Goal: Task Accomplishment & Management: Use online tool/utility

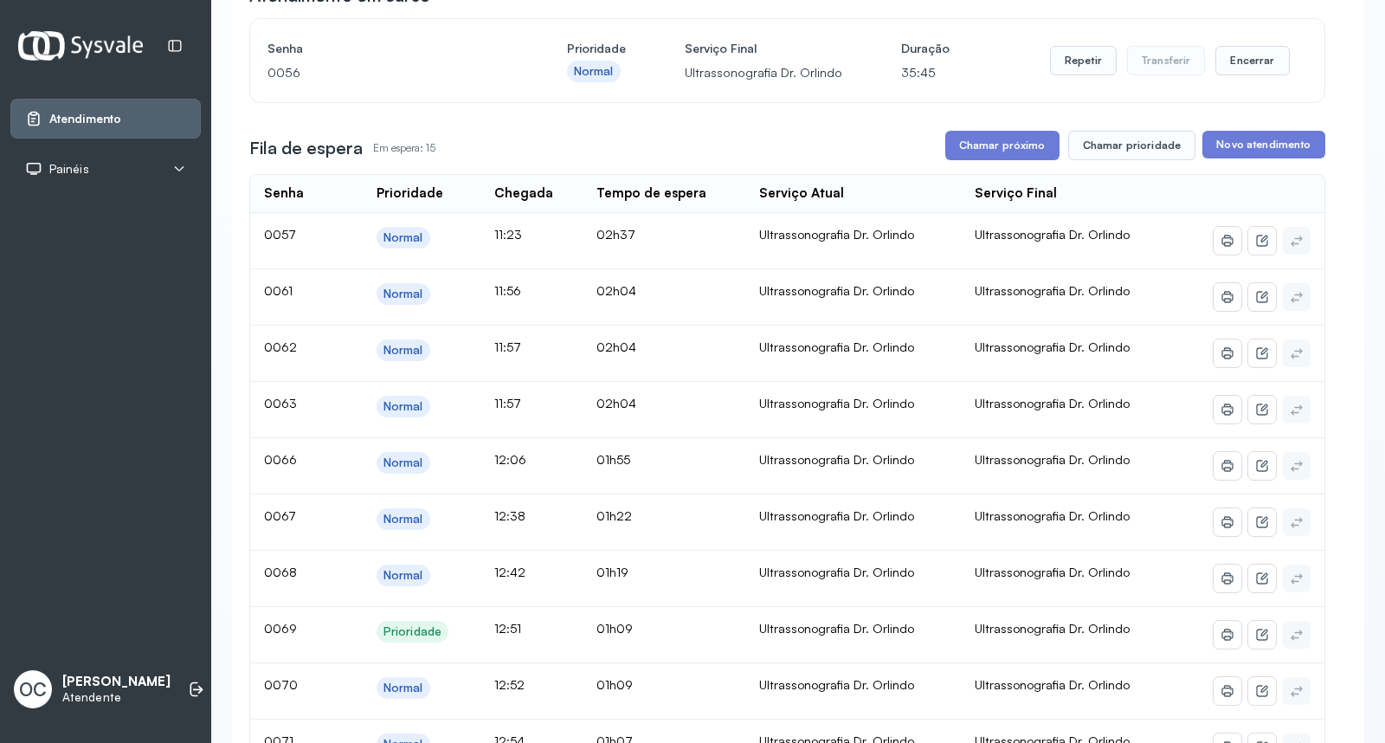
scroll to position [127, 0]
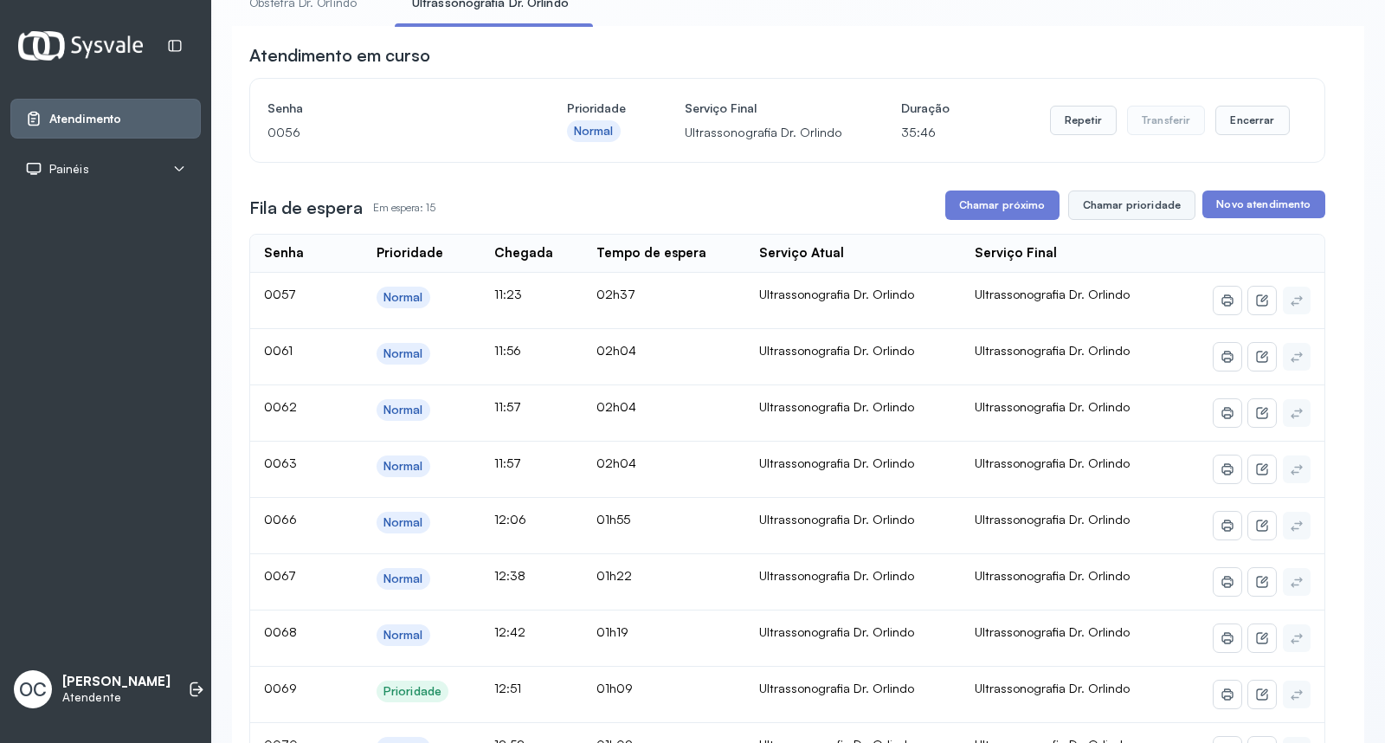
click at [1122, 205] on button "Chamar prioridade" at bounding box center [1132, 204] width 128 height 29
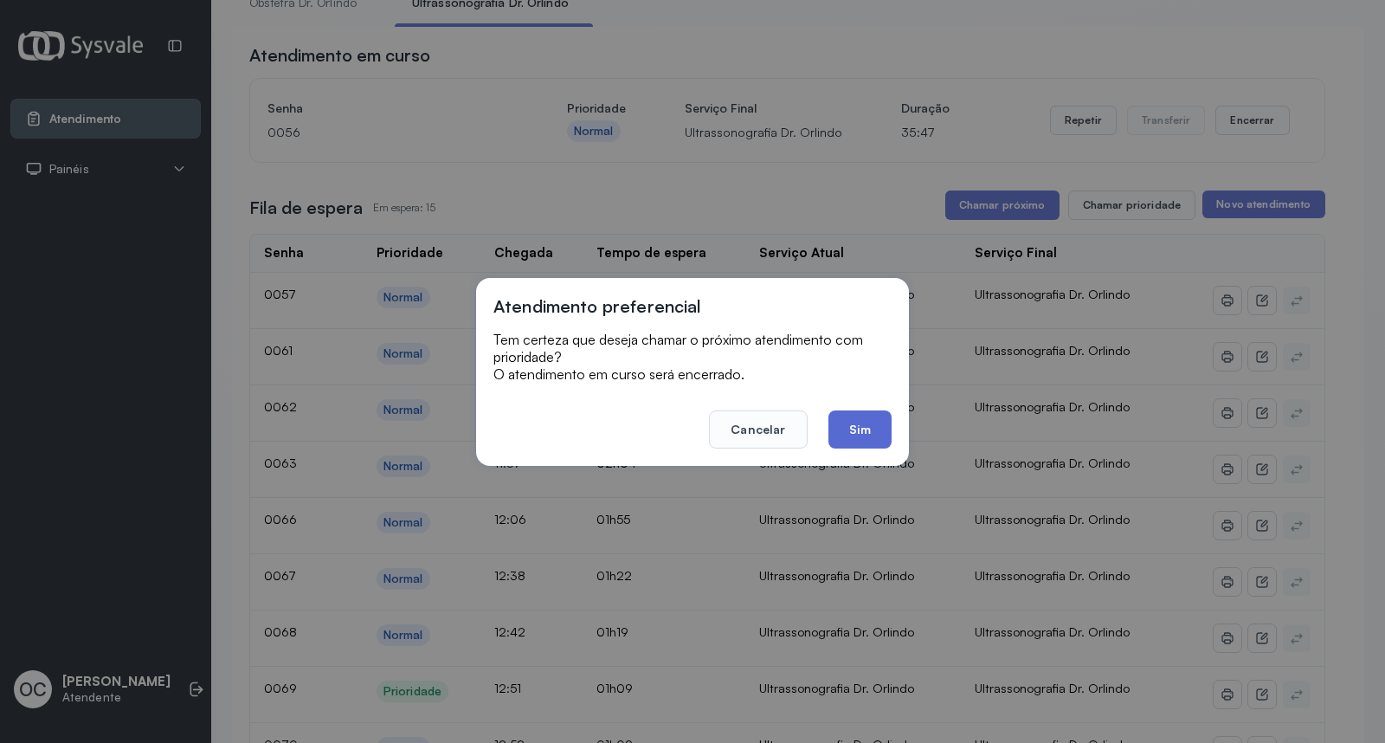
click at [867, 440] on button "Sim" at bounding box center [860, 429] width 63 height 38
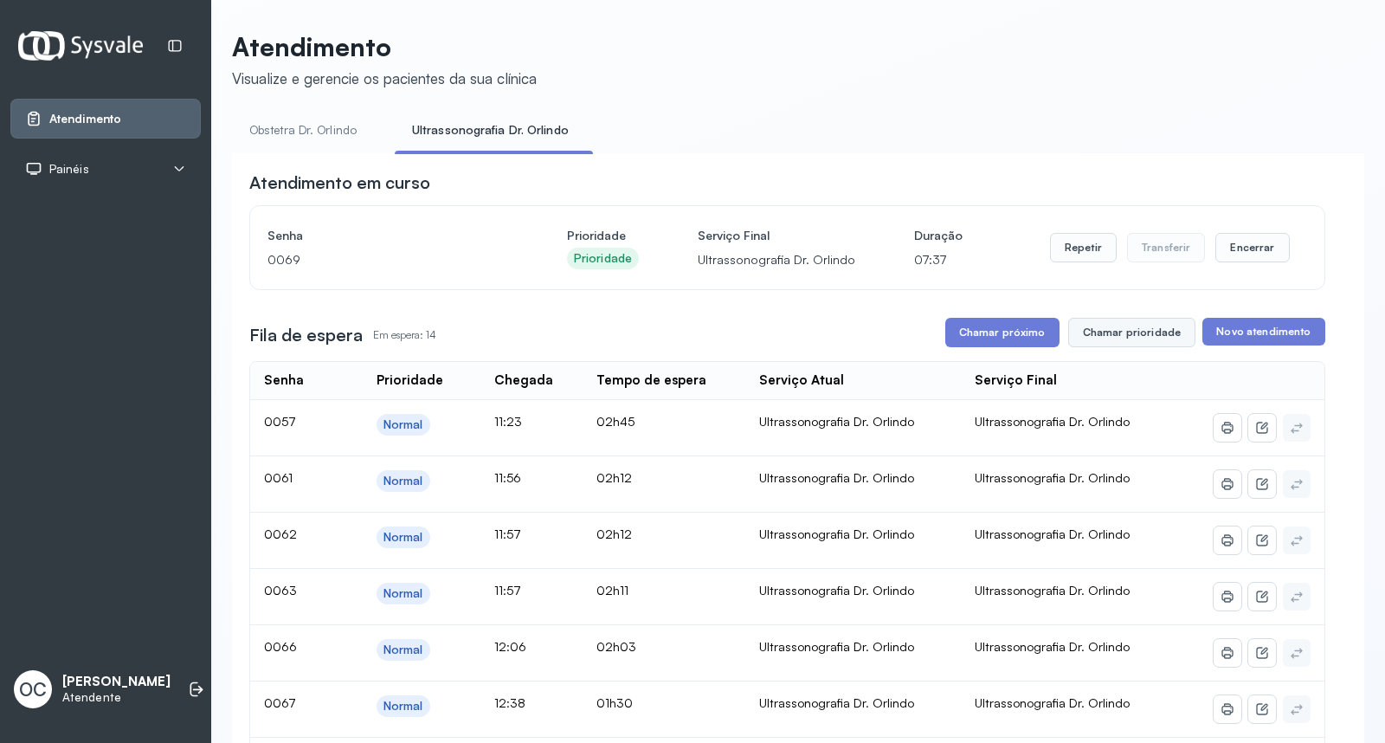
click at [1108, 345] on button "Chamar prioridade" at bounding box center [1132, 332] width 128 height 29
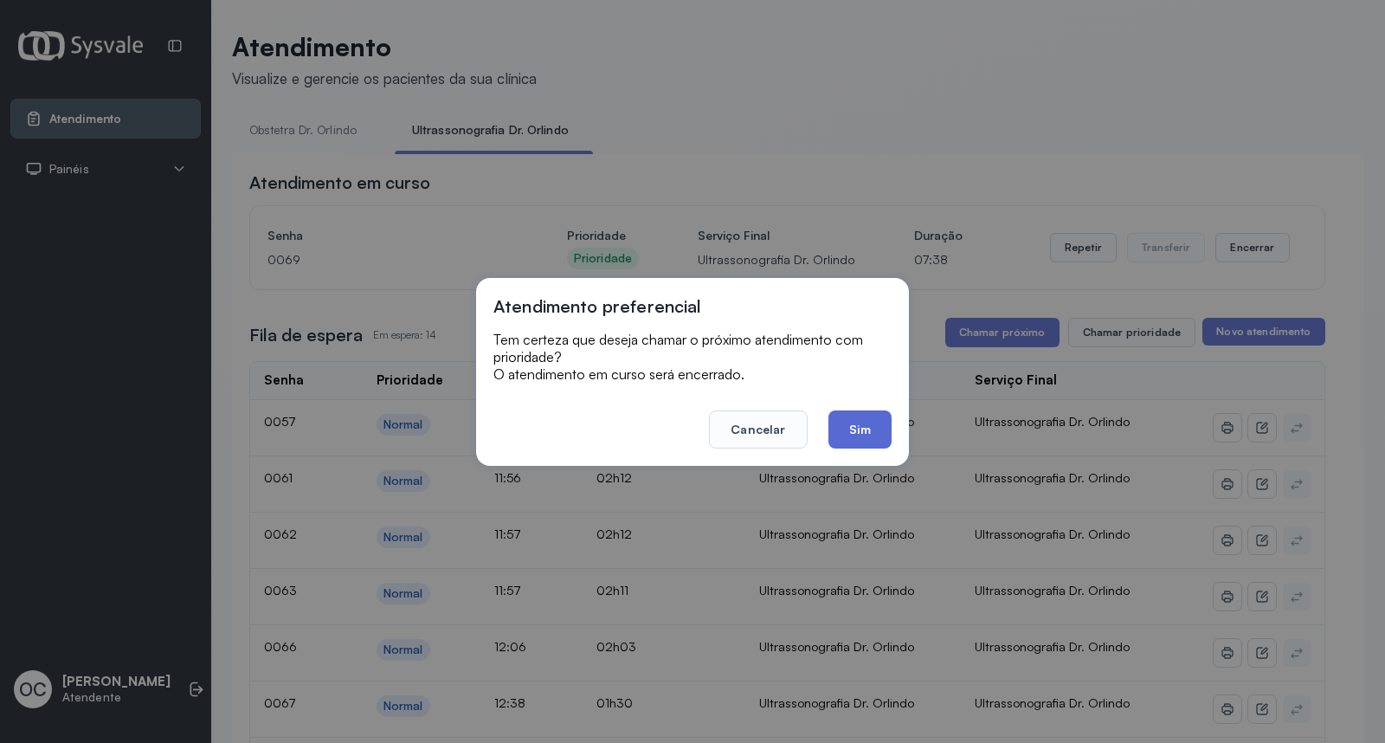
click at [852, 430] on button "Sim" at bounding box center [860, 429] width 63 height 38
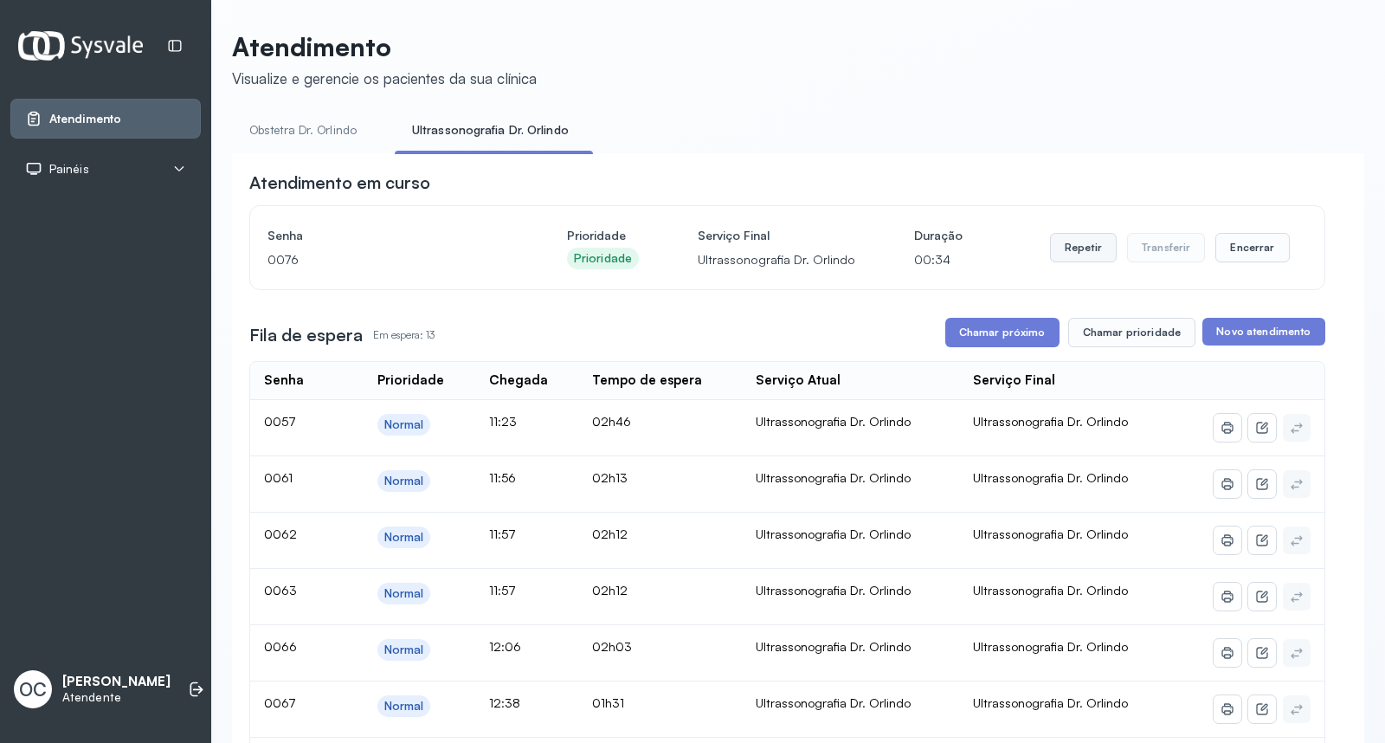
click at [1056, 241] on button "Repetir" at bounding box center [1083, 247] width 67 height 29
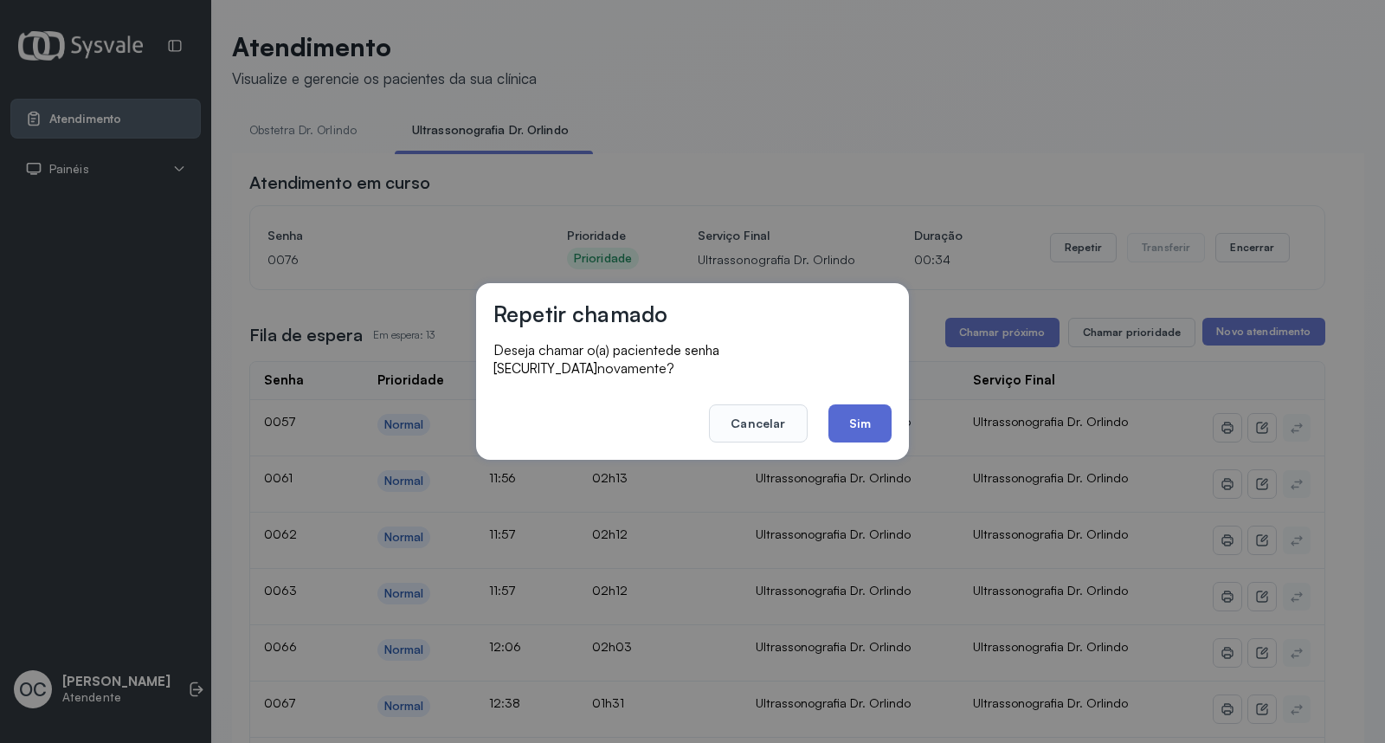
click at [864, 404] on button "Sim" at bounding box center [860, 423] width 63 height 38
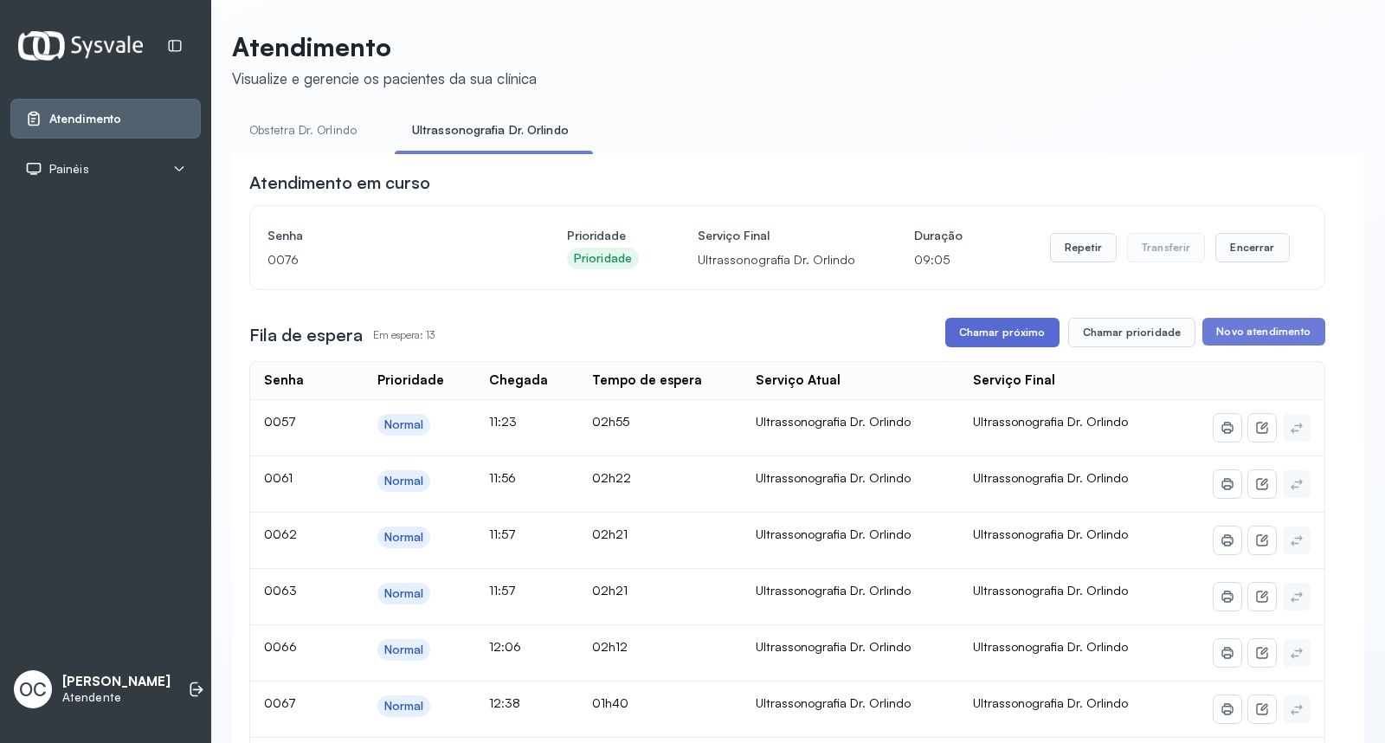
click at [976, 323] on button "Chamar próximo" at bounding box center [1002, 332] width 114 height 29
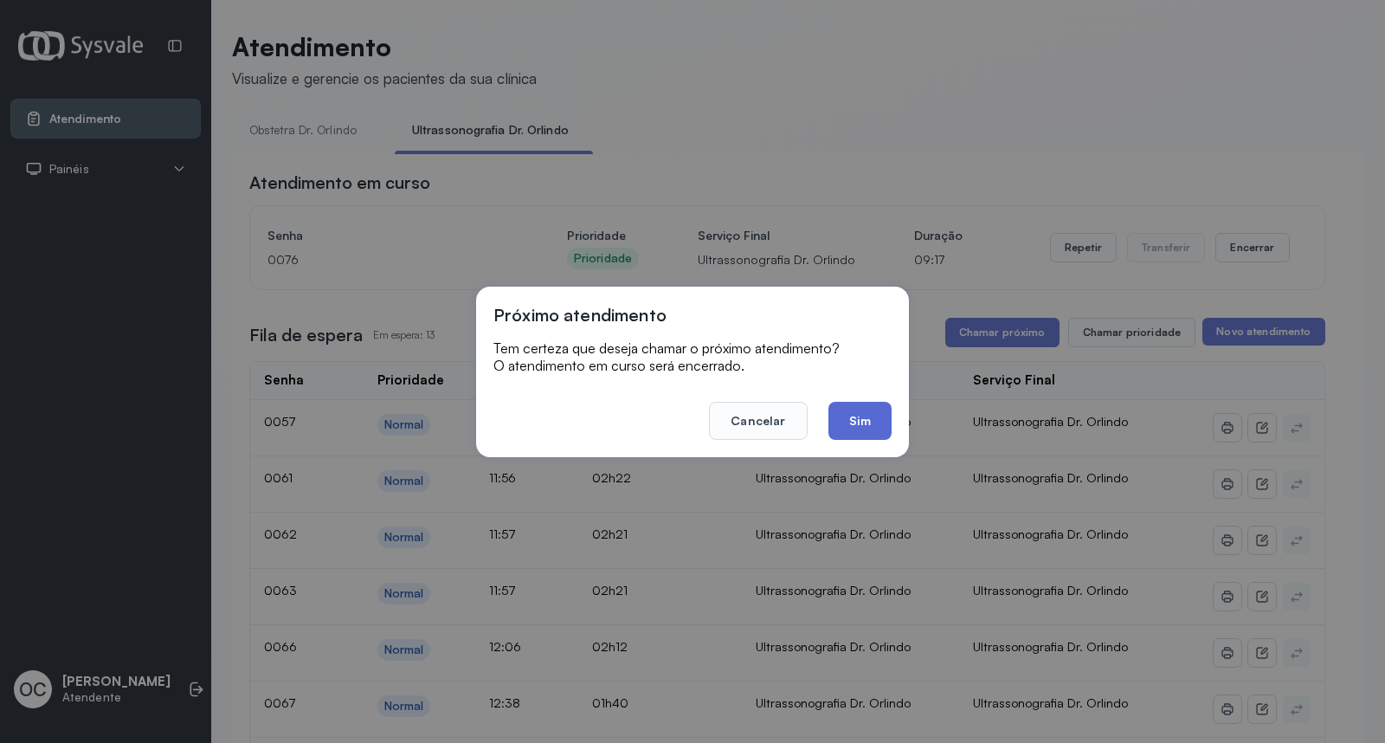
click at [851, 425] on button "Sim" at bounding box center [860, 421] width 63 height 38
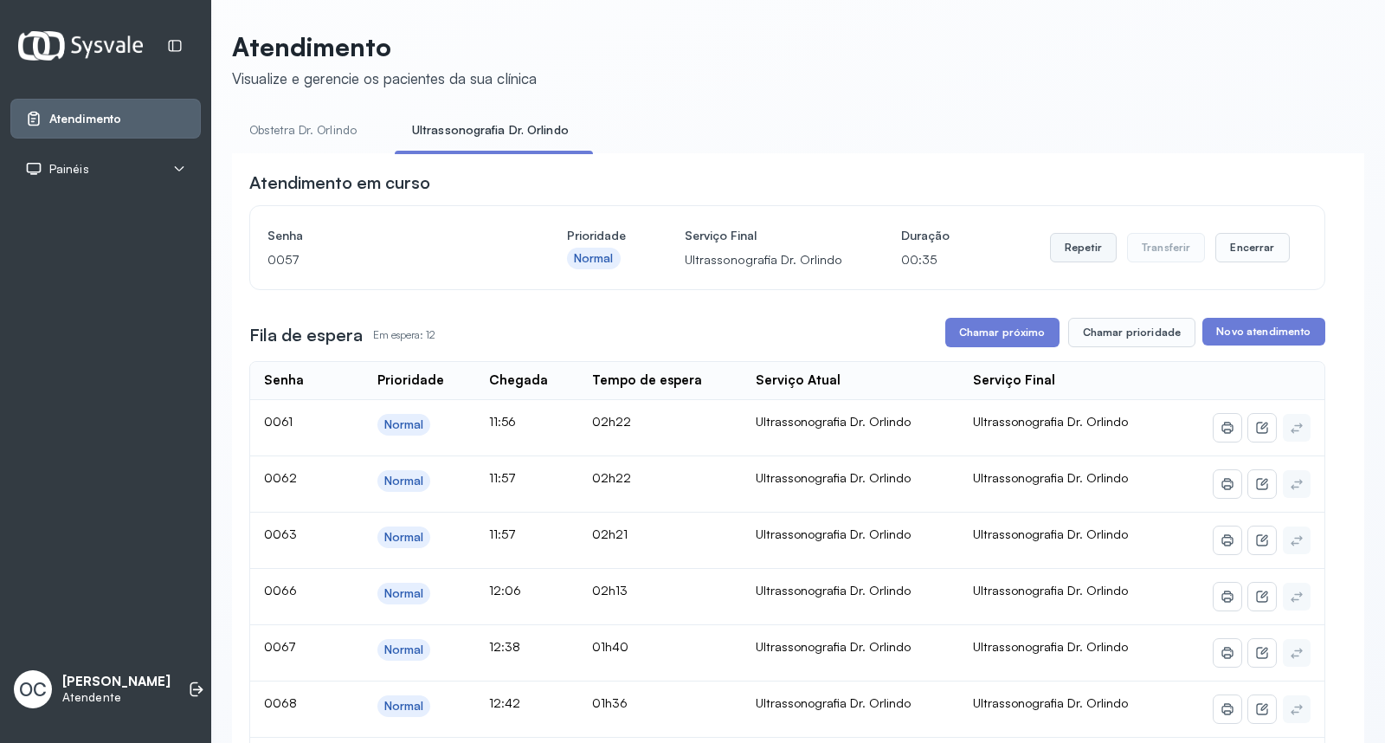
click at [1067, 262] on button "Repetir" at bounding box center [1083, 247] width 67 height 29
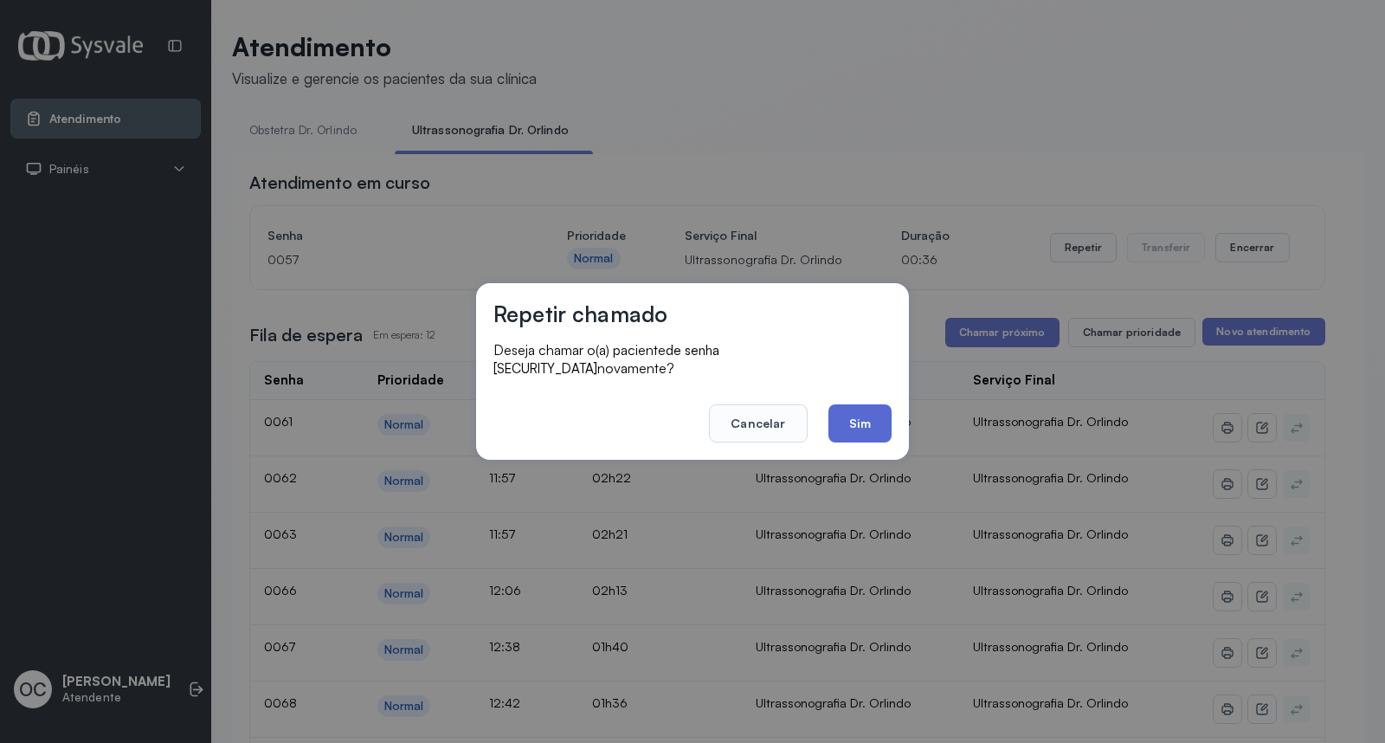
click at [871, 416] on button "Sim" at bounding box center [860, 423] width 63 height 38
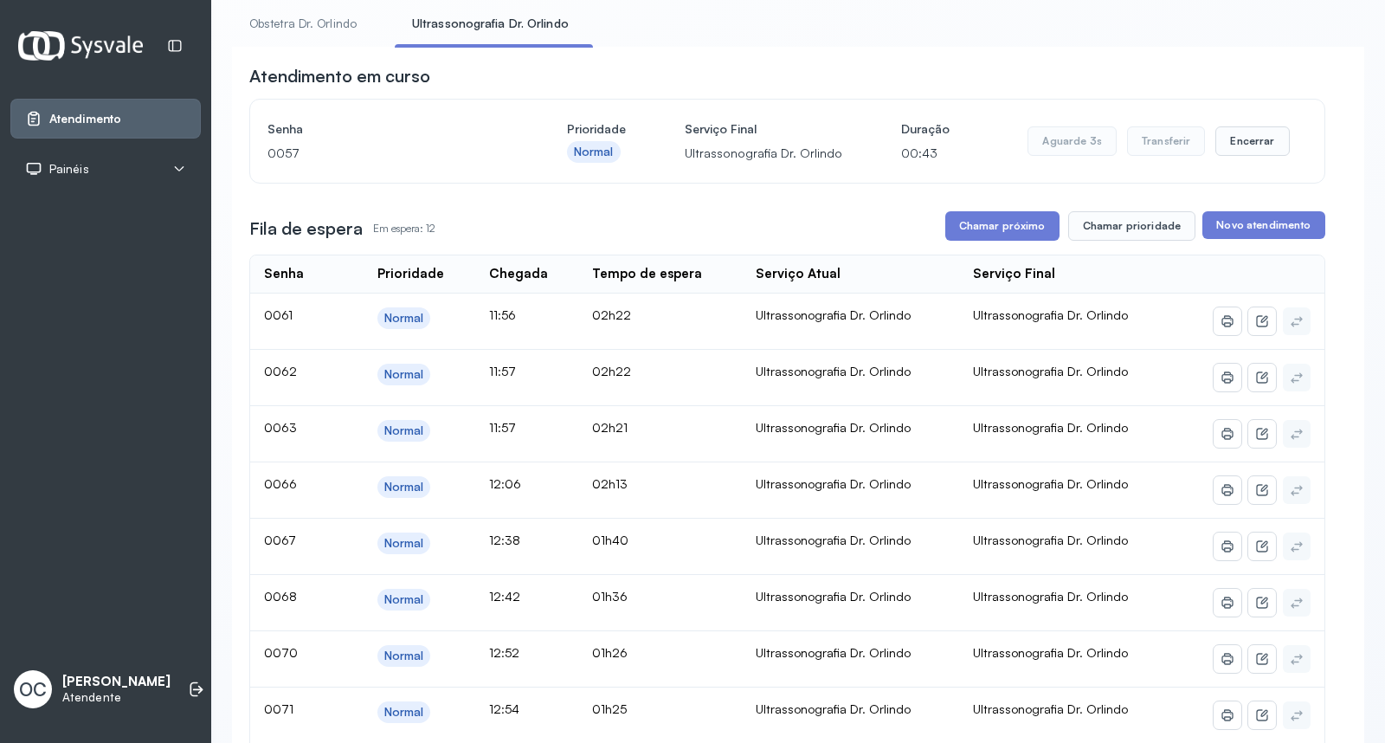
scroll to position [28, 0]
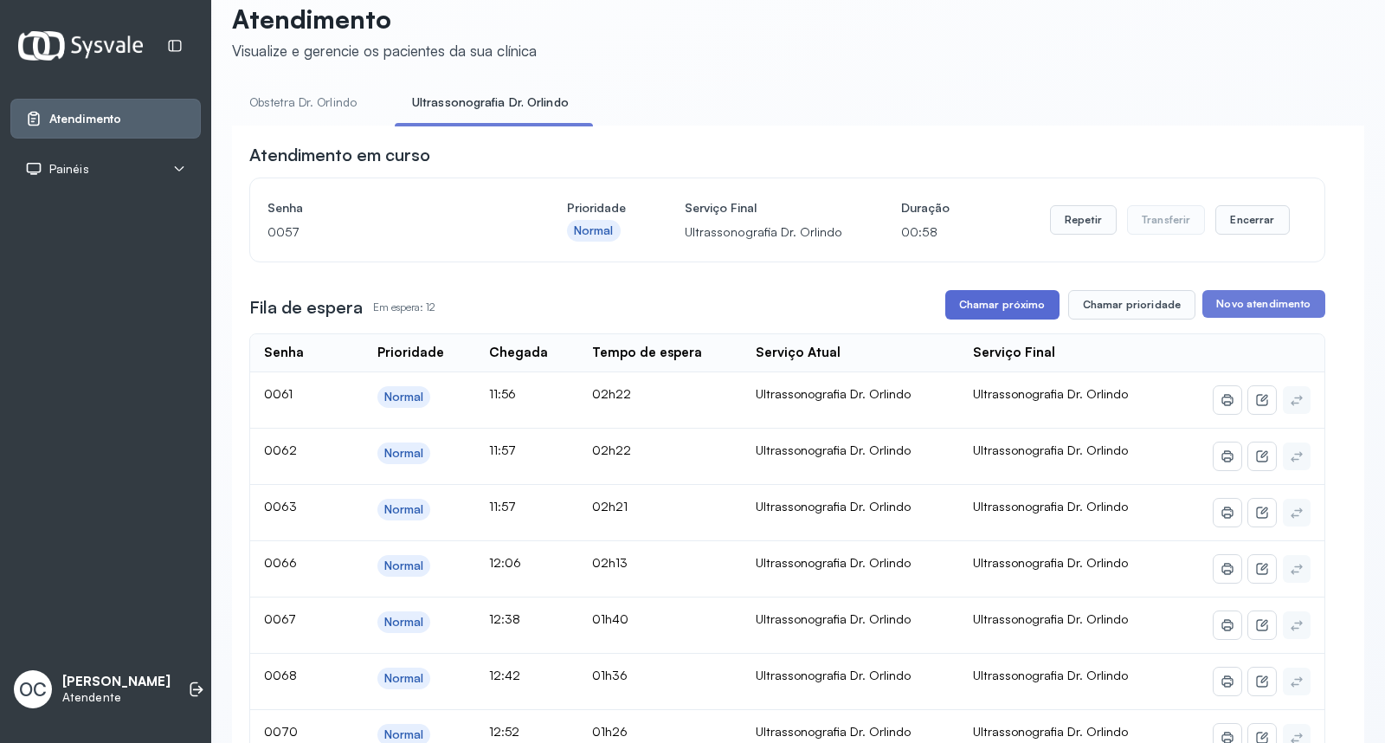
click at [999, 310] on button "Chamar próximo" at bounding box center [1002, 304] width 114 height 29
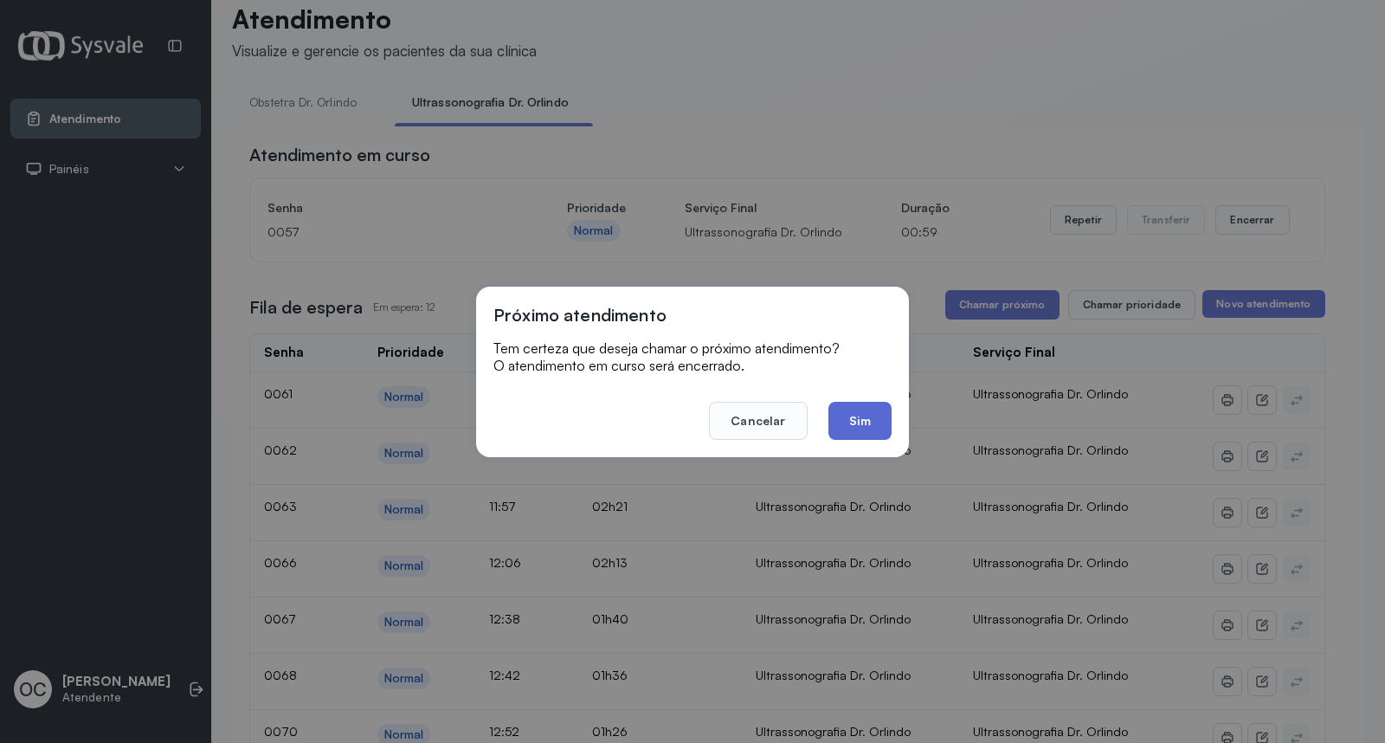
click at [881, 418] on button "Sim" at bounding box center [860, 421] width 63 height 38
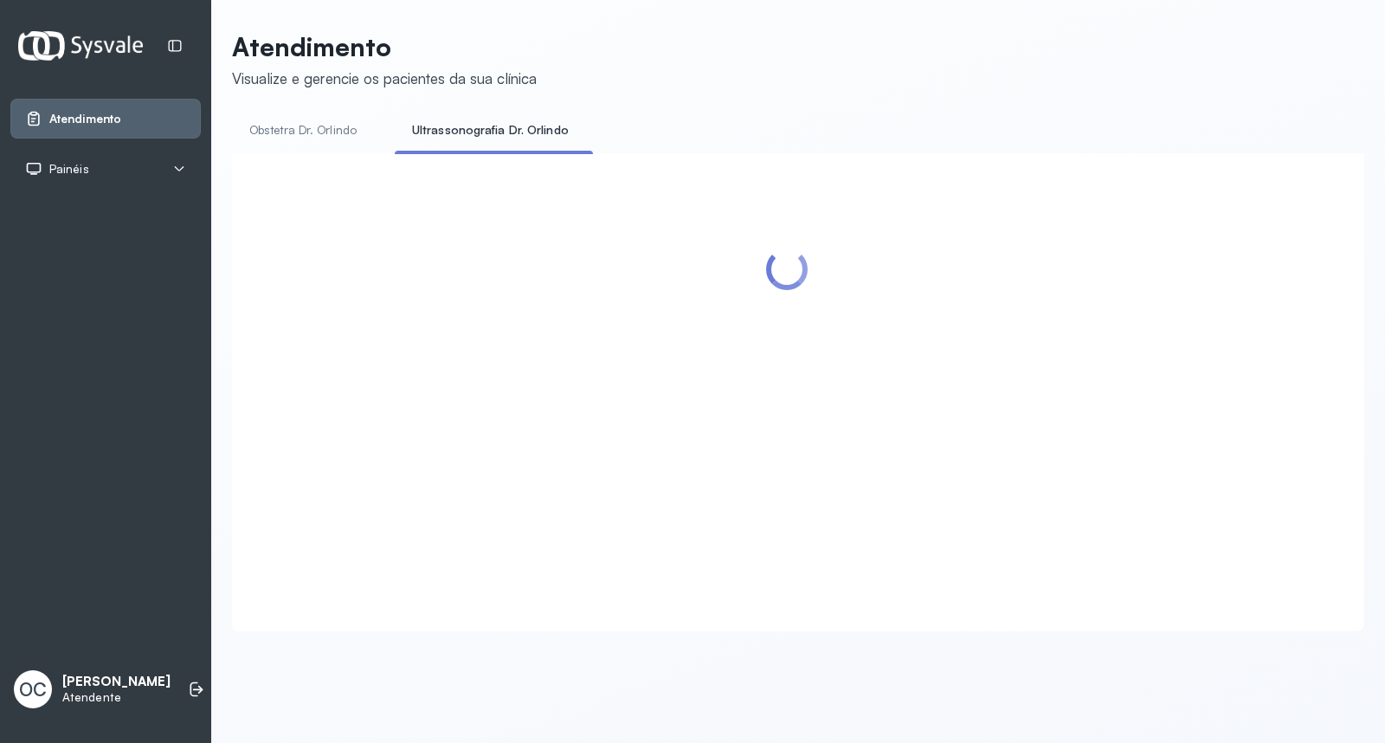
scroll to position [0, 0]
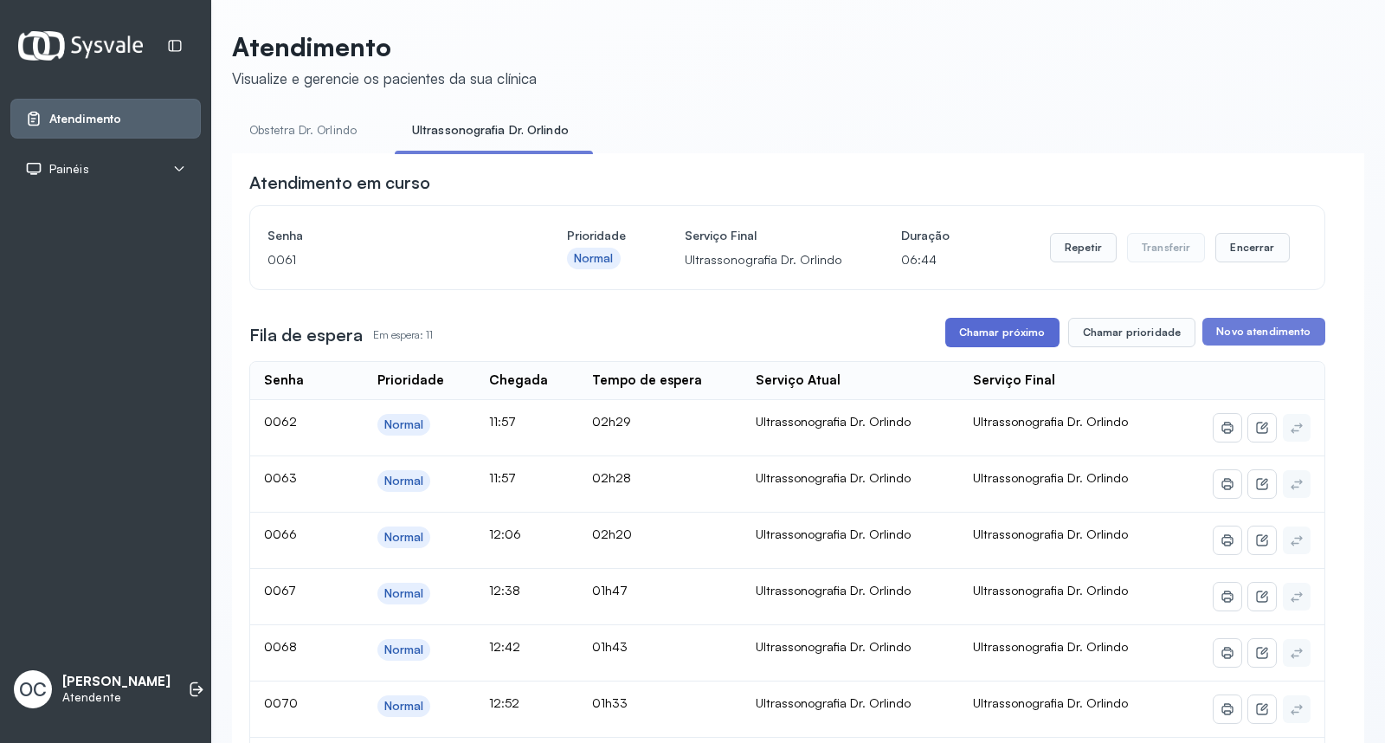
click at [945, 326] on button "Chamar próximo" at bounding box center [1002, 332] width 114 height 29
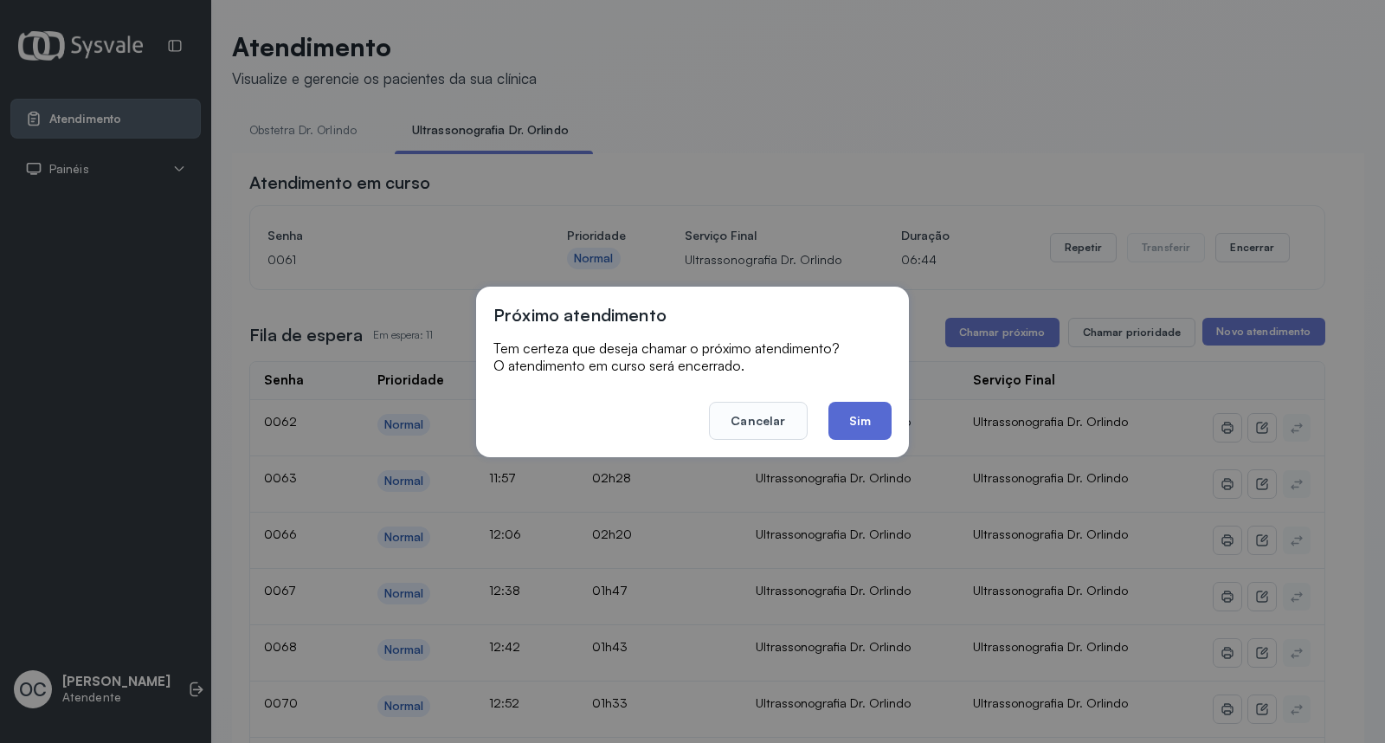
click at [861, 416] on button "Sim" at bounding box center [860, 421] width 63 height 38
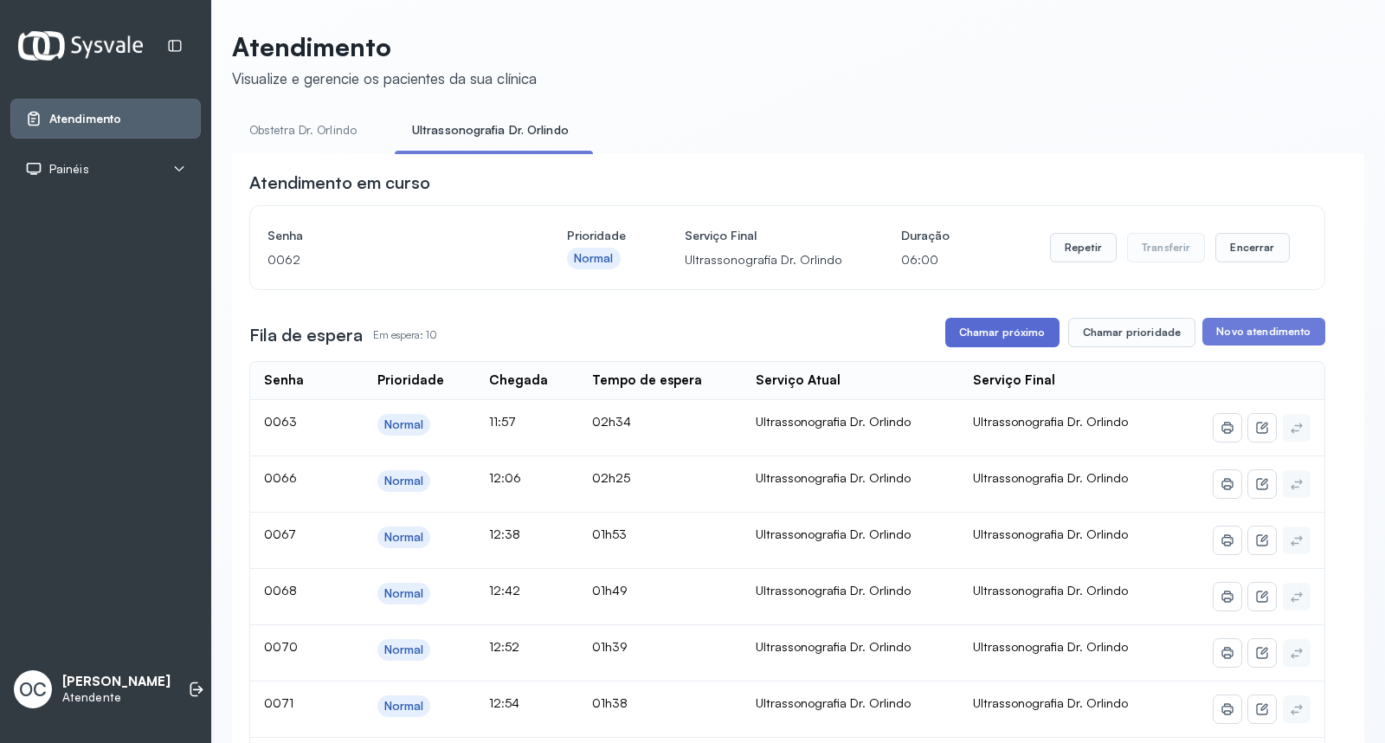
click at [962, 347] on button "Chamar próximo" at bounding box center [1002, 332] width 114 height 29
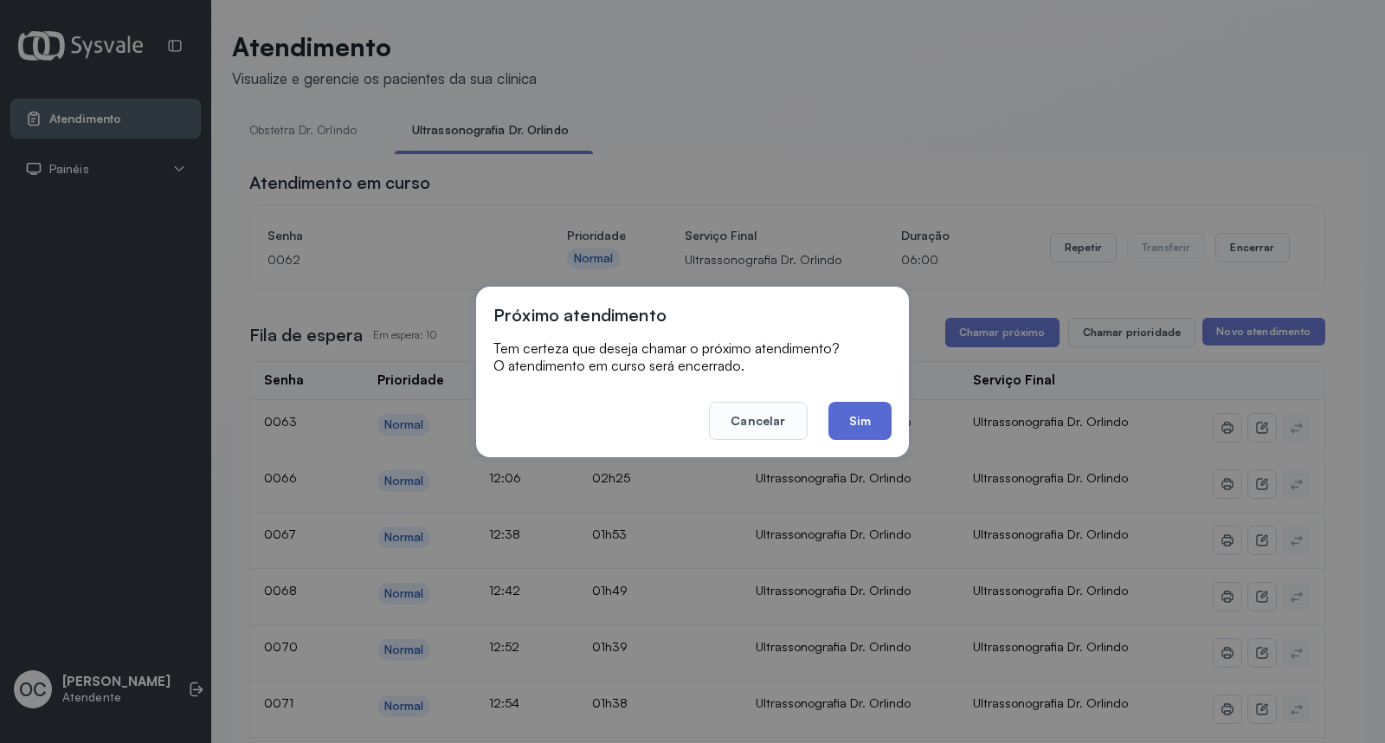
click at [840, 426] on button "Sim" at bounding box center [860, 421] width 63 height 38
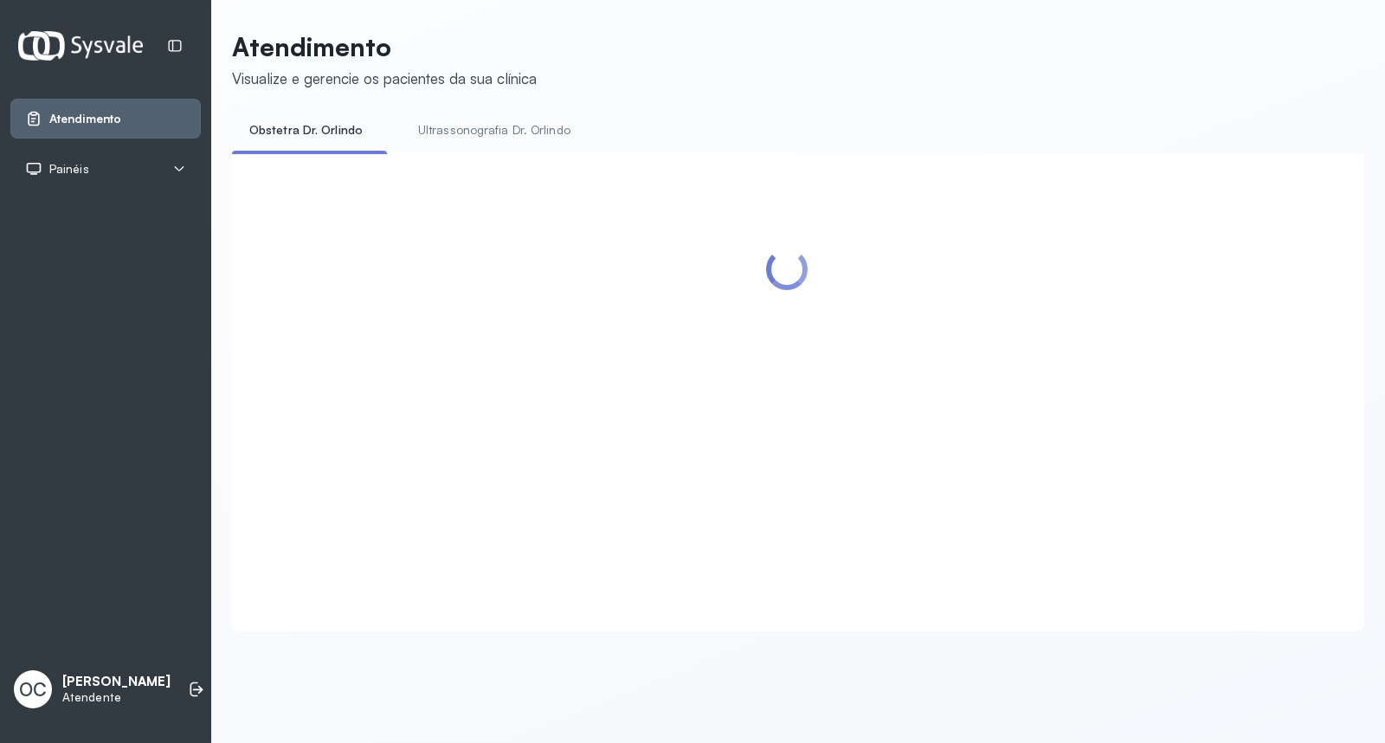
click at [474, 130] on link "Ultrassonografia Dr. Orlindo" at bounding box center [494, 130] width 187 height 29
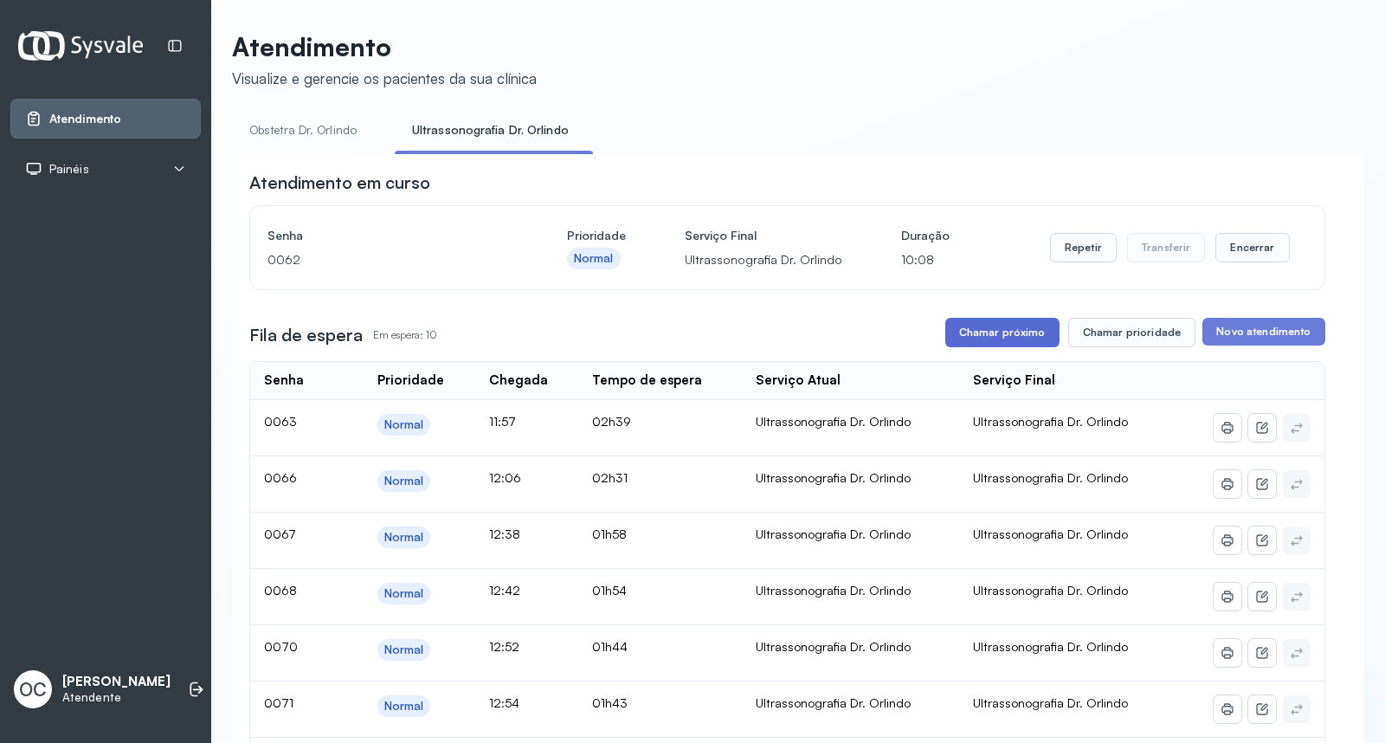
click at [990, 333] on button "Chamar próximo" at bounding box center [1002, 332] width 114 height 29
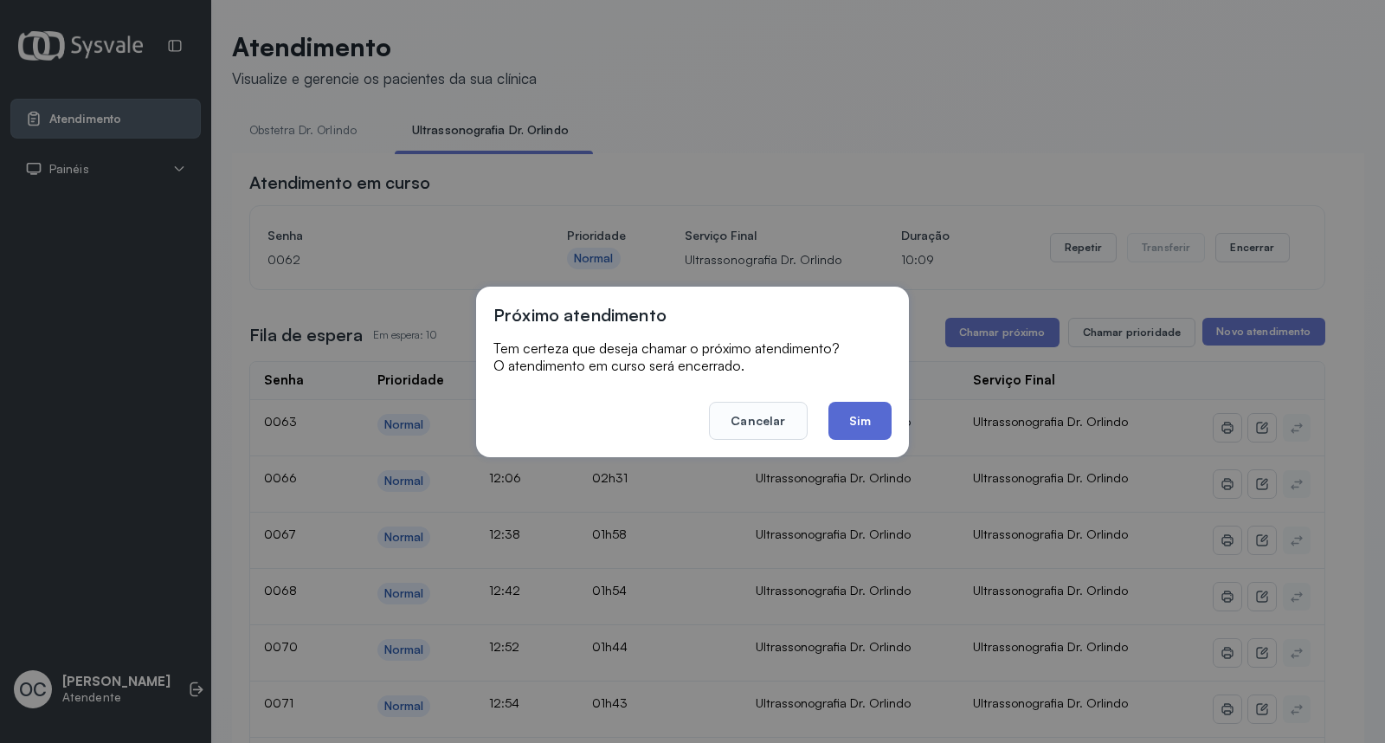
click at [859, 427] on button "Sim" at bounding box center [860, 421] width 63 height 38
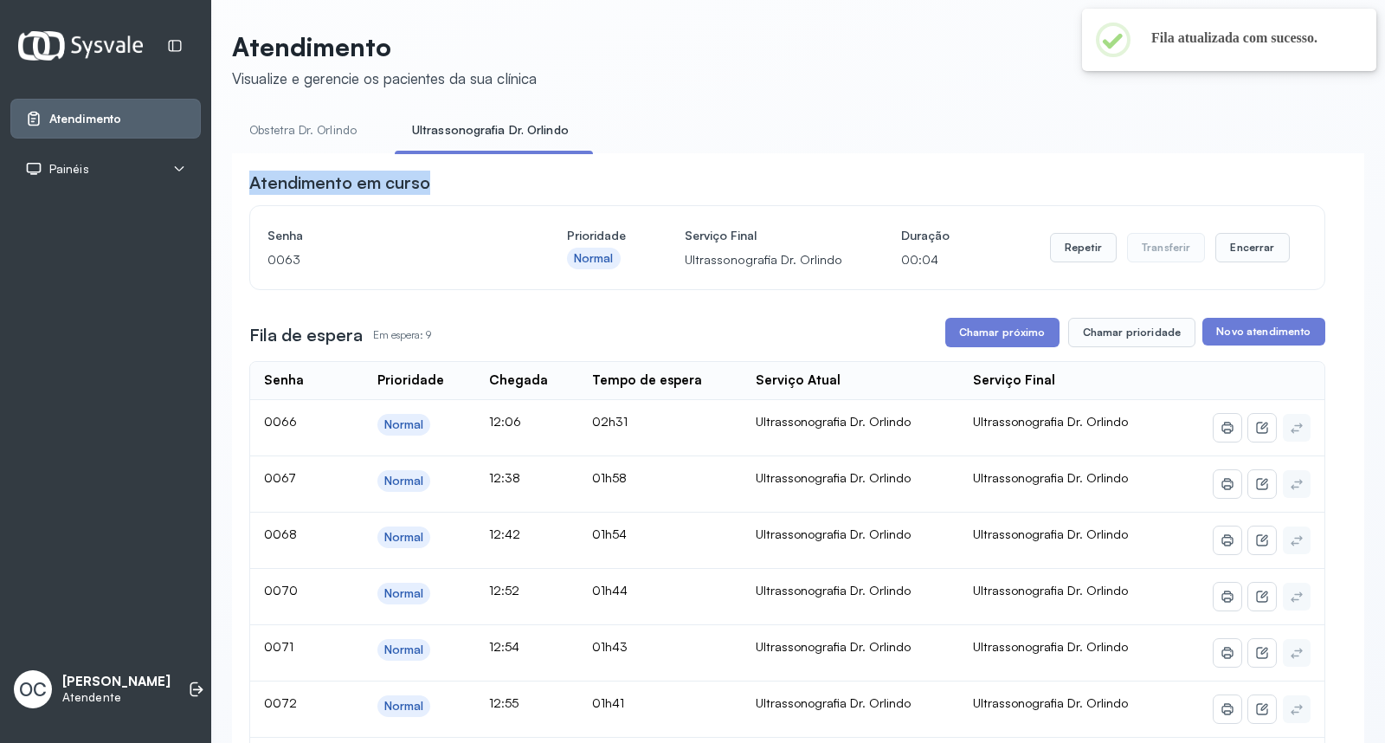
drag, startPoint x: 1370, startPoint y: 158, endPoint x: 1374, endPoint y: 177, distance: 19.5
click at [1374, 177] on div "Atendimento Visualize e gerencie os pacientes da sua clínica Obstetra Dr. Orlin…" at bounding box center [798, 371] width 1174 height 743
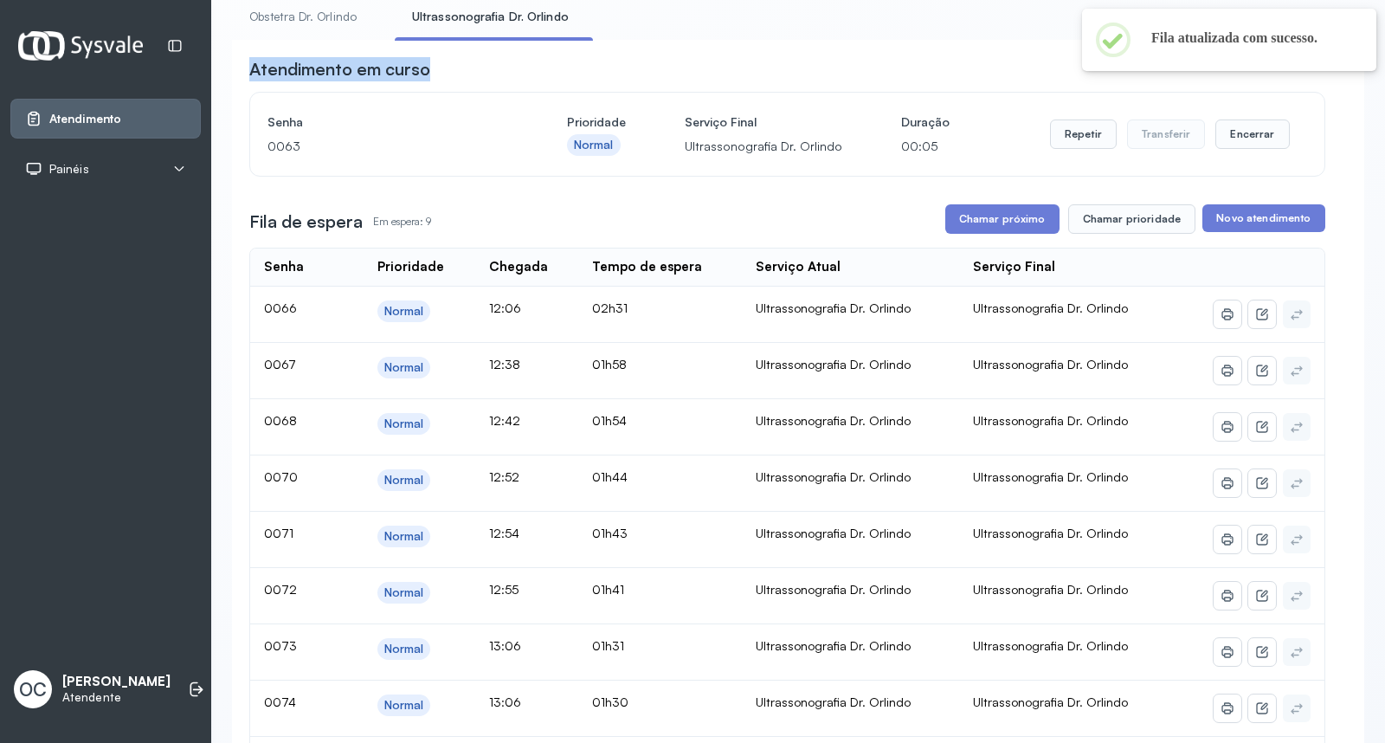
scroll to position [130, 0]
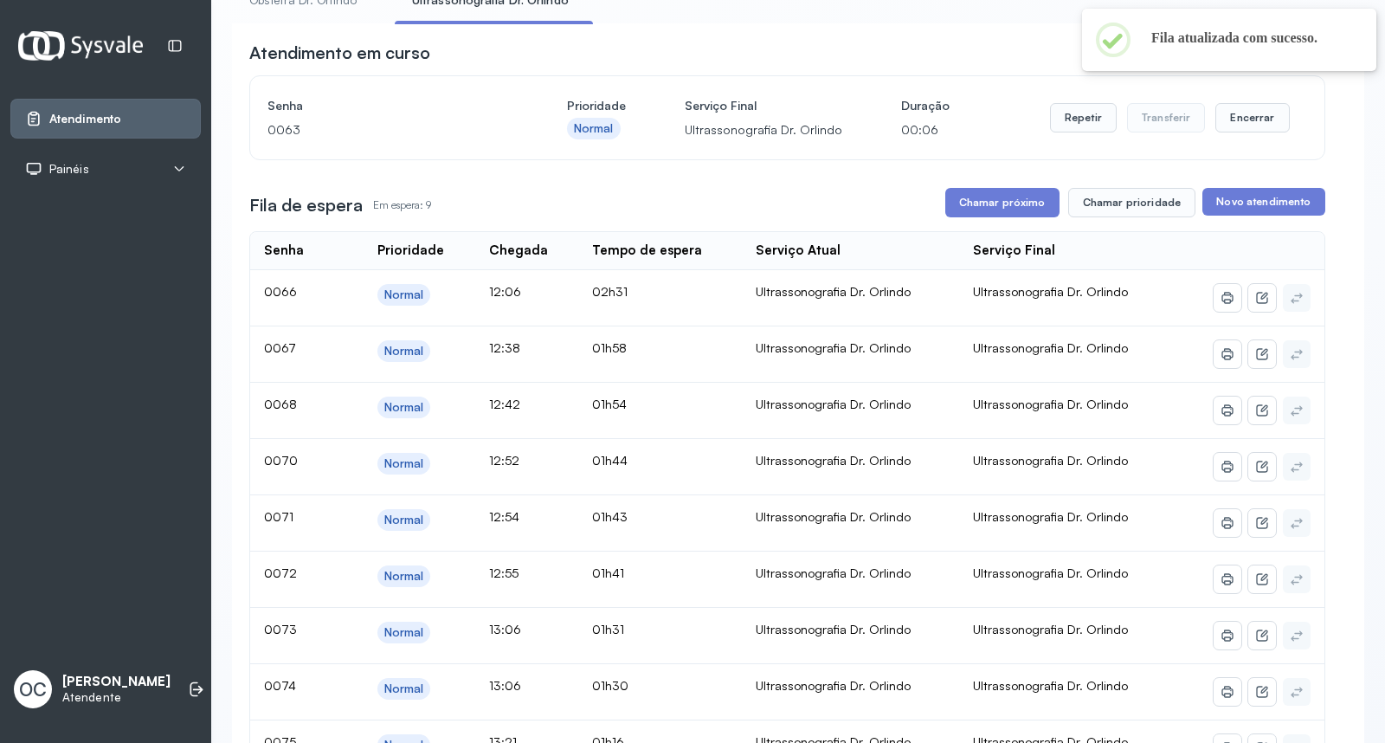
click at [472, 137] on p "0063" at bounding box center [388, 130] width 241 height 24
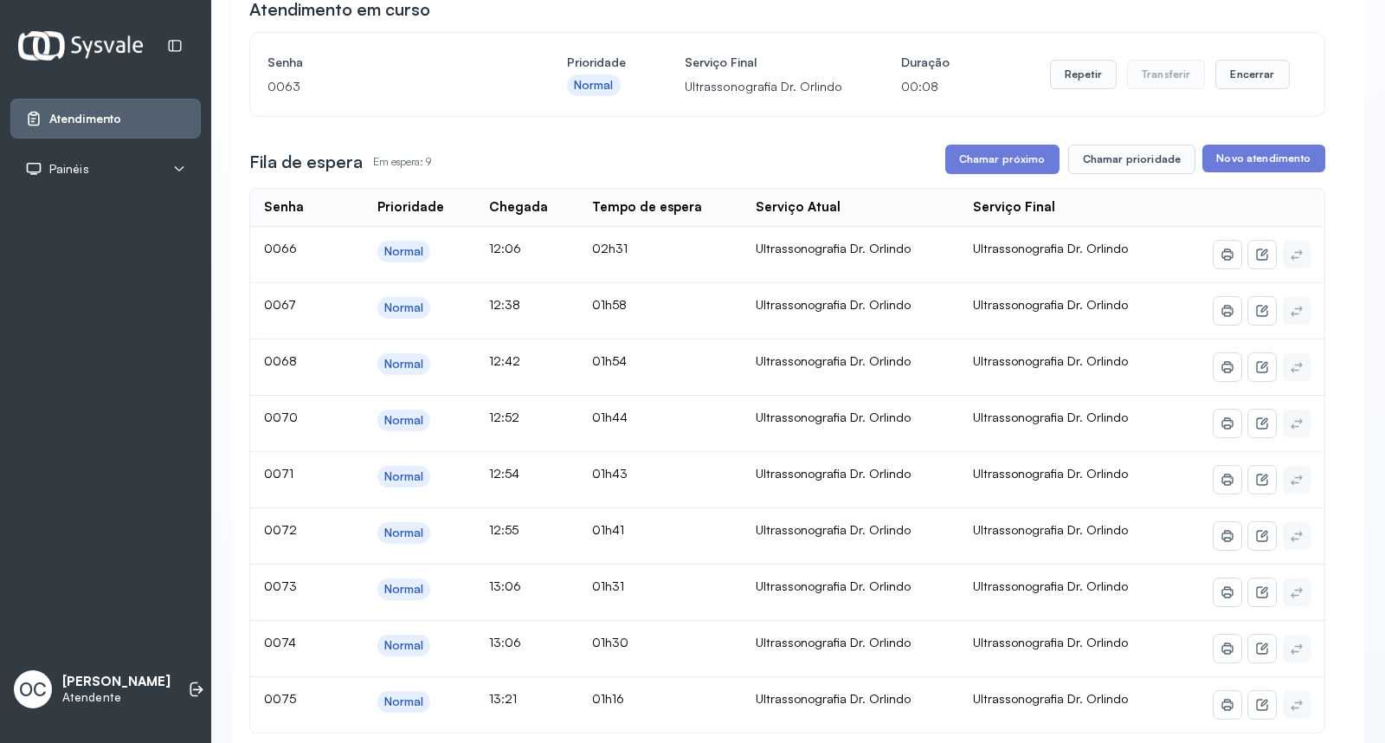
scroll to position [90, 0]
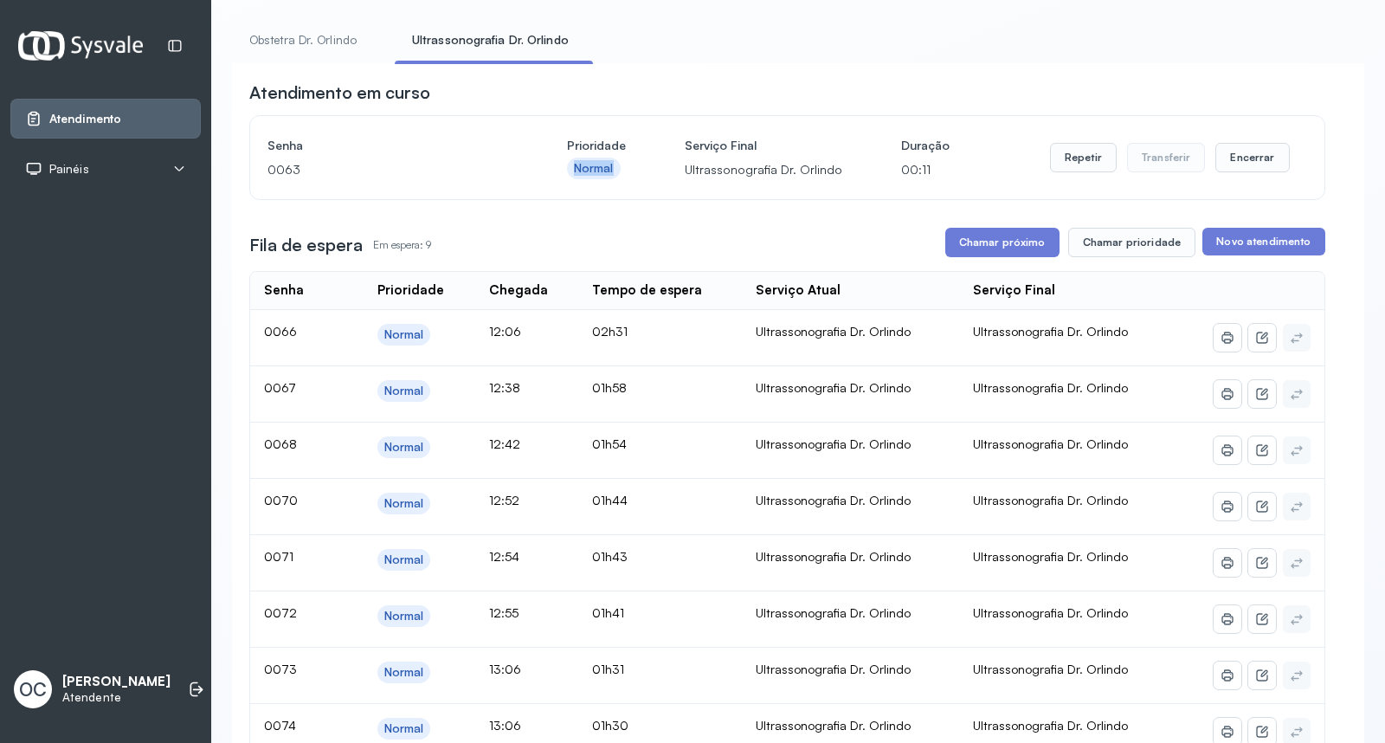
drag, startPoint x: 573, startPoint y: 173, endPoint x: 622, endPoint y: 176, distance: 48.6
click at [622, 176] on span "Normal" at bounding box center [596, 169] width 59 height 22
drag, startPoint x: 616, startPoint y: 171, endPoint x: 563, endPoint y: 179, distance: 53.4
click at [563, 179] on div "Senha 0063 Prioridade Normal Serviço Final Ultrassonografia Dr. Orlindo Duração…" at bounding box center [788, 157] width 1040 height 48
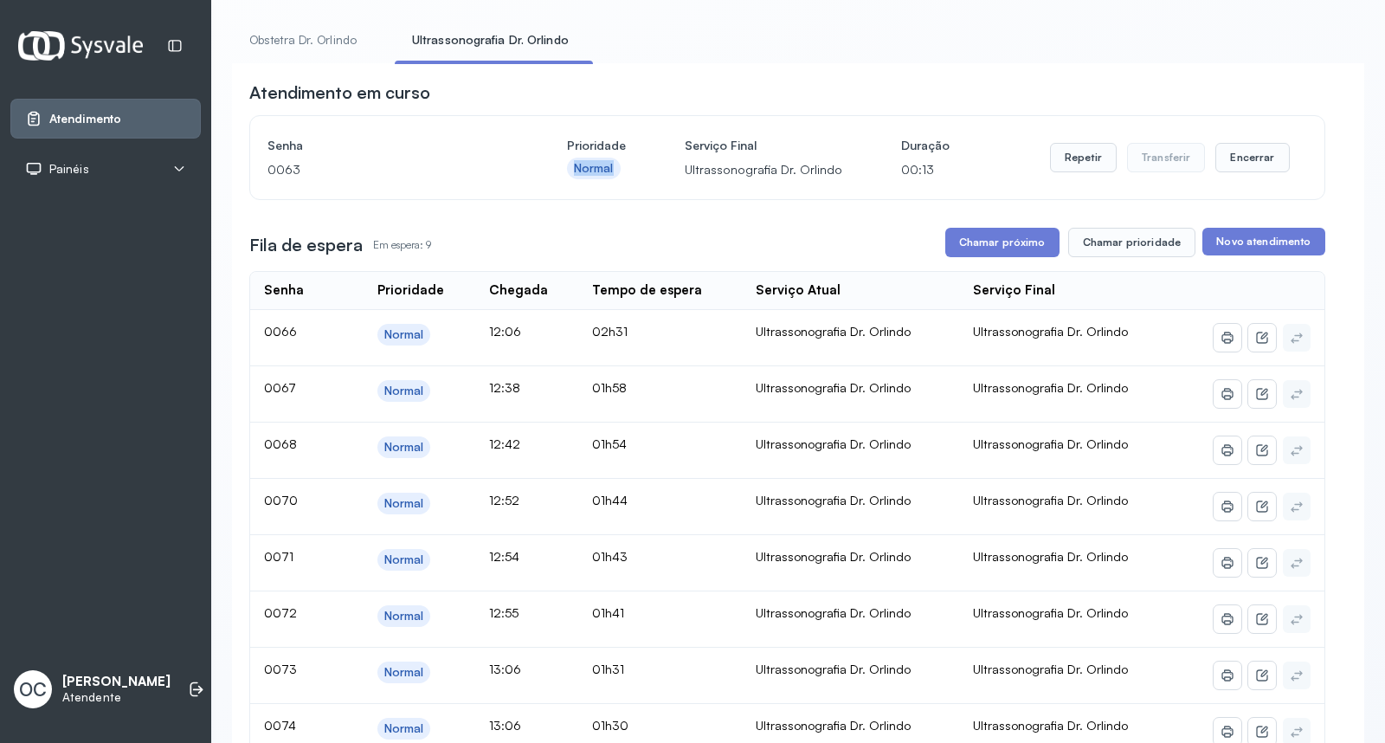
click at [542, 189] on div "Senha 0063 Prioridade Normal Serviço Final Ultrassonografia Dr. Orlindo Duração…" at bounding box center [787, 157] width 1074 height 83
click at [965, 237] on button "Chamar próximo" at bounding box center [1002, 242] width 114 height 29
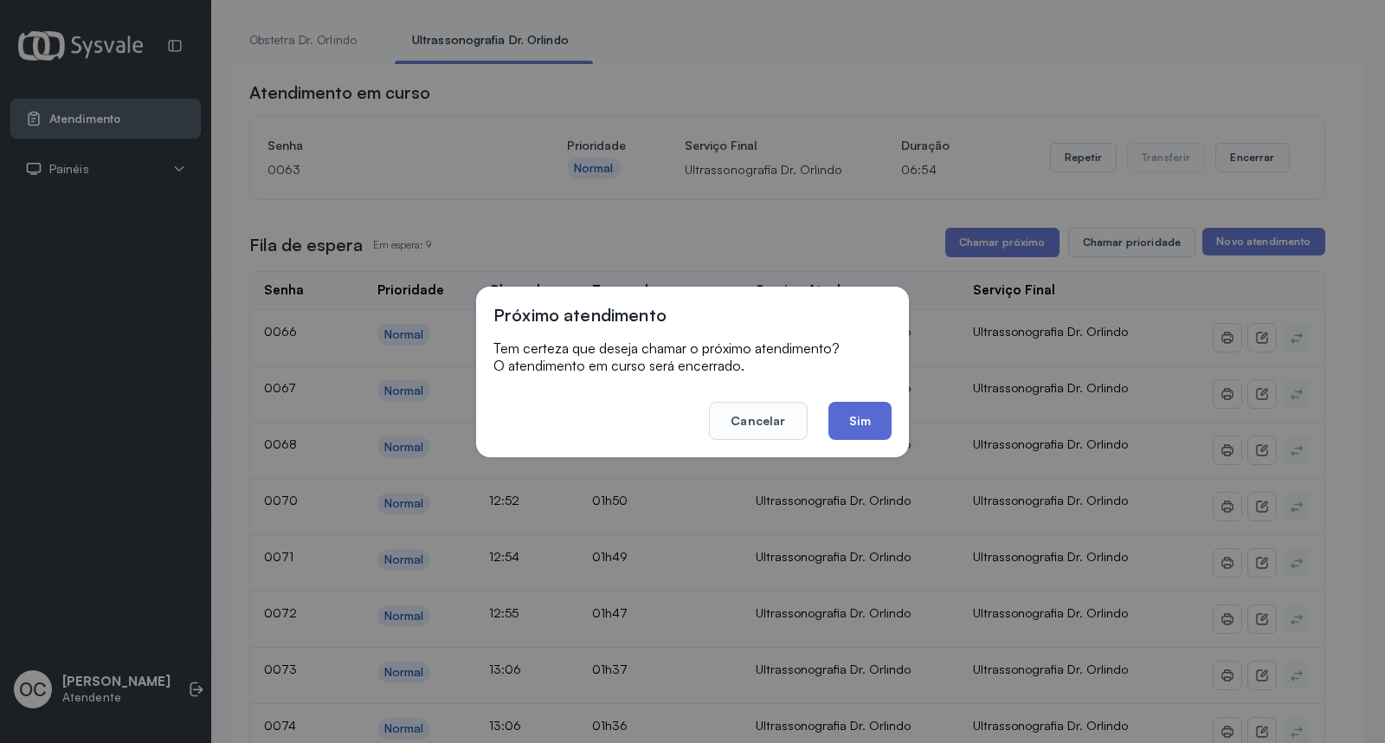
click at [863, 422] on button "Sim" at bounding box center [860, 421] width 63 height 38
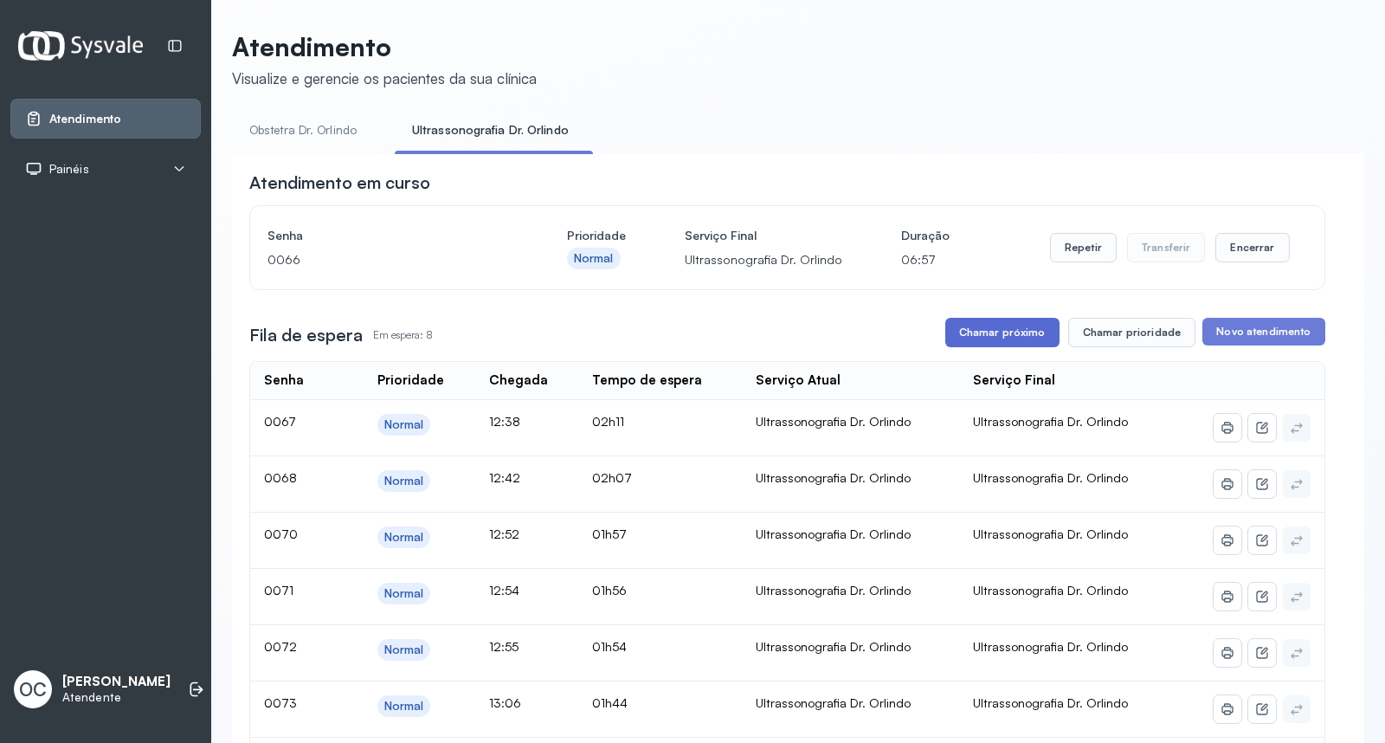
click at [1020, 334] on button "Chamar próximo" at bounding box center [1002, 332] width 114 height 29
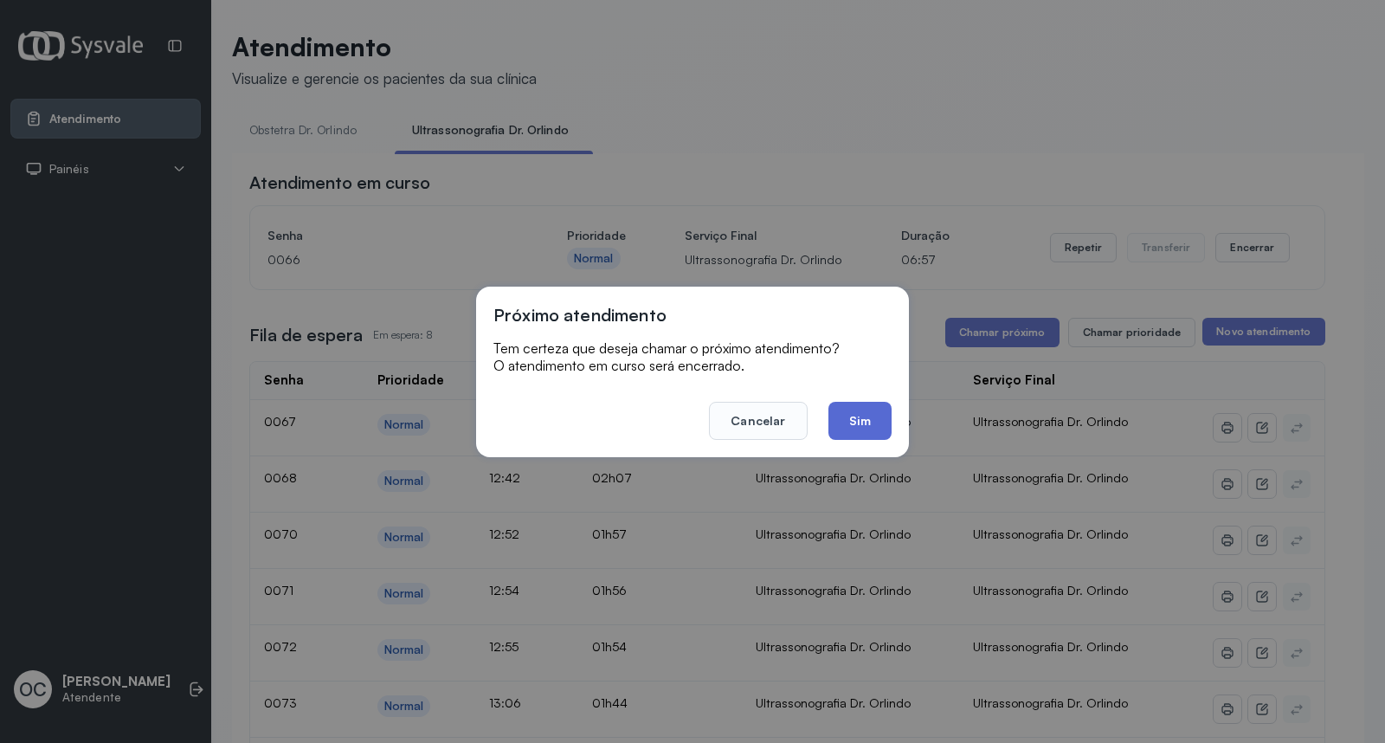
click at [866, 429] on button "Sim" at bounding box center [860, 421] width 63 height 38
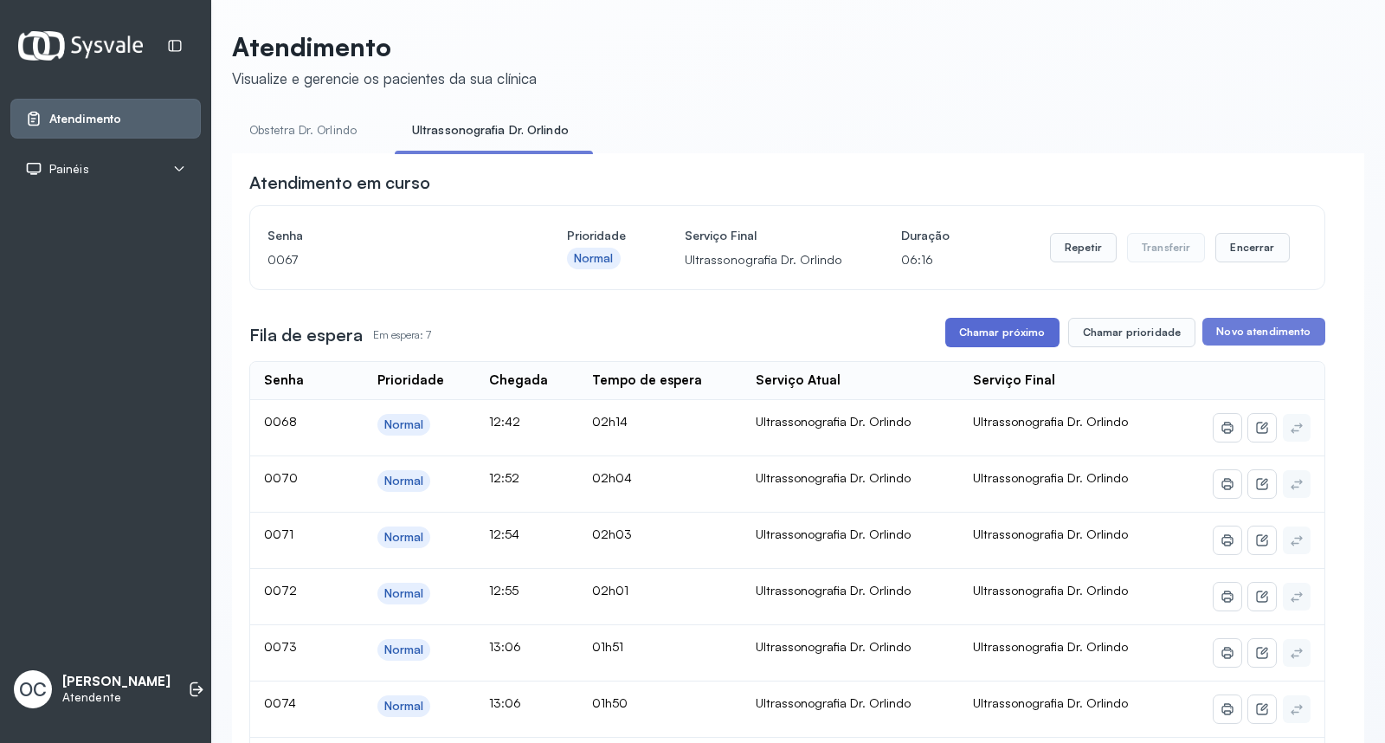
click at [985, 339] on button "Chamar próximo" at bounding box center [1002, 332] width 114 height 29
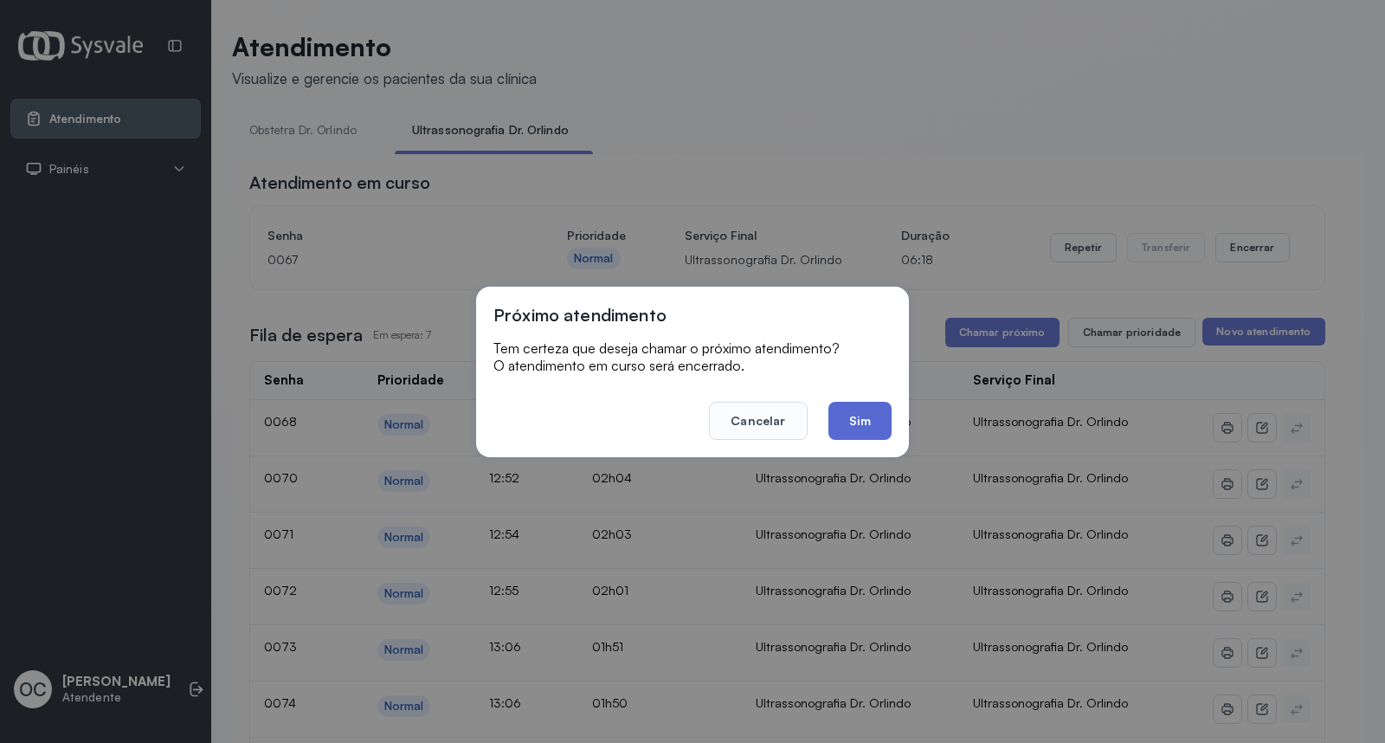
click at [858, 417] on button "Sim" at bounding box center [860, 421] width 63 height 38
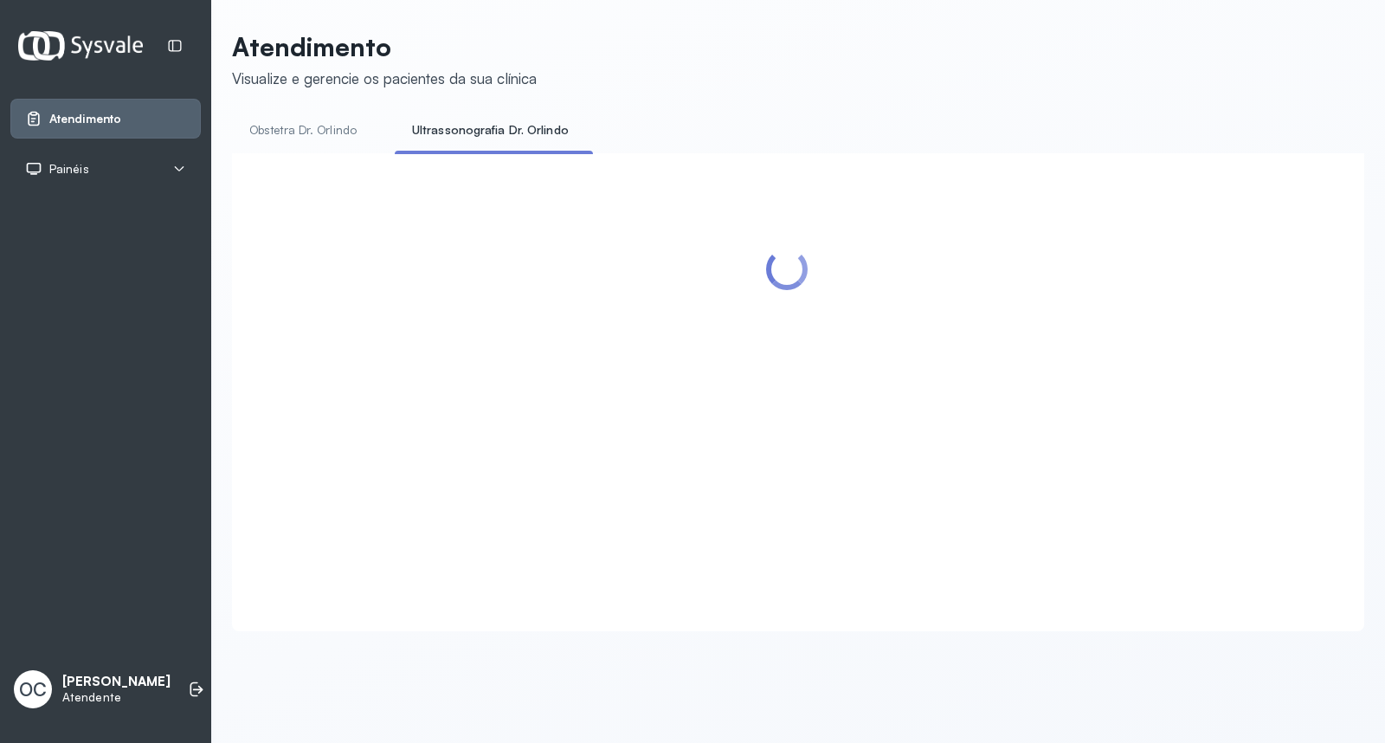
drag, startPoint x: 300, startPoint y: 117, endPoint x: 339, endPoint y: 153, distance: 53.3
click at [301, 117] on link "Obstetra Dr. Orlindo" at bounding box center [303, 130] width 142 height 29
click at [466, 122] on link "Ultrassonografia Dr. Orlindo" at bounding box center [494, 130] width 187 height 29
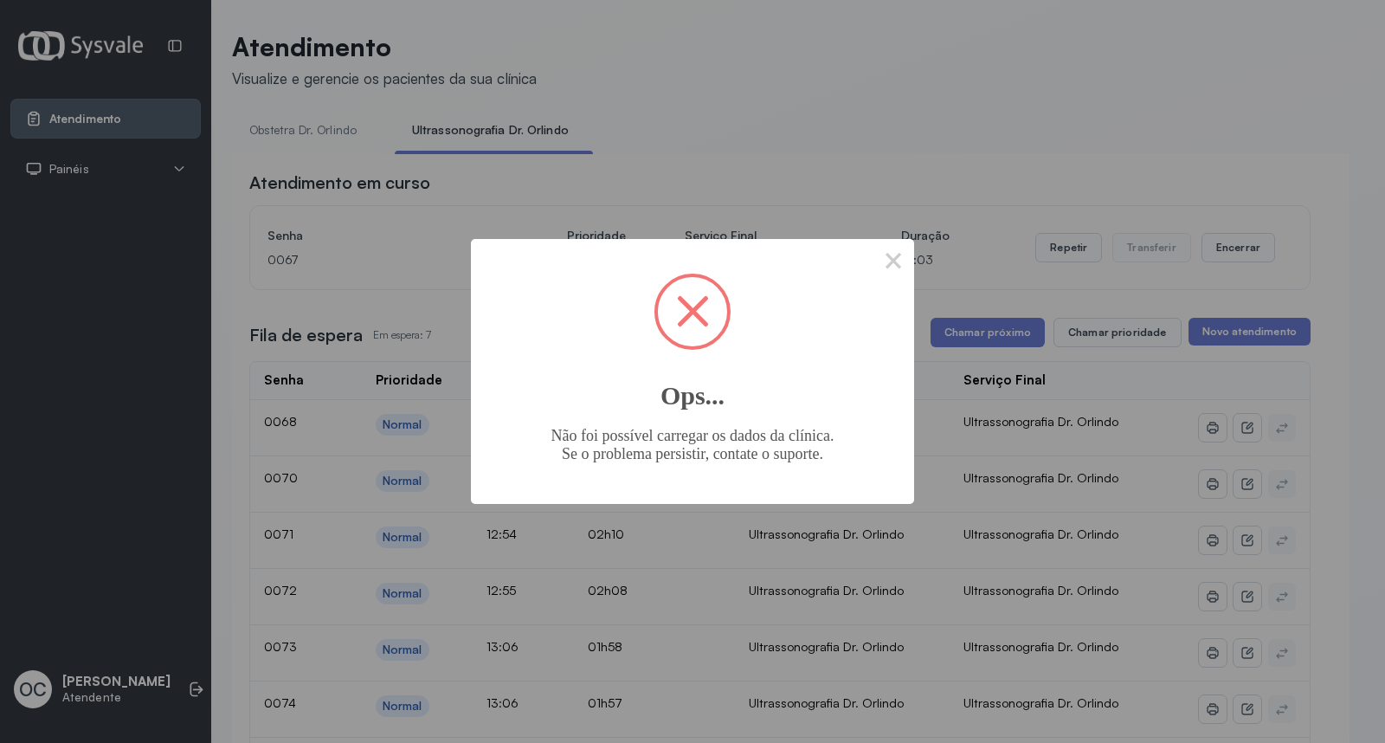
click at [868, 246] on div "× Ops... Não foi possível carregar os dados da clínica. Se o problema persistir…" at bounding box center [692, 371] width 443 height 264
click at [876, 249] on button "×" at bounding box center [894, 260] width 42 height 42
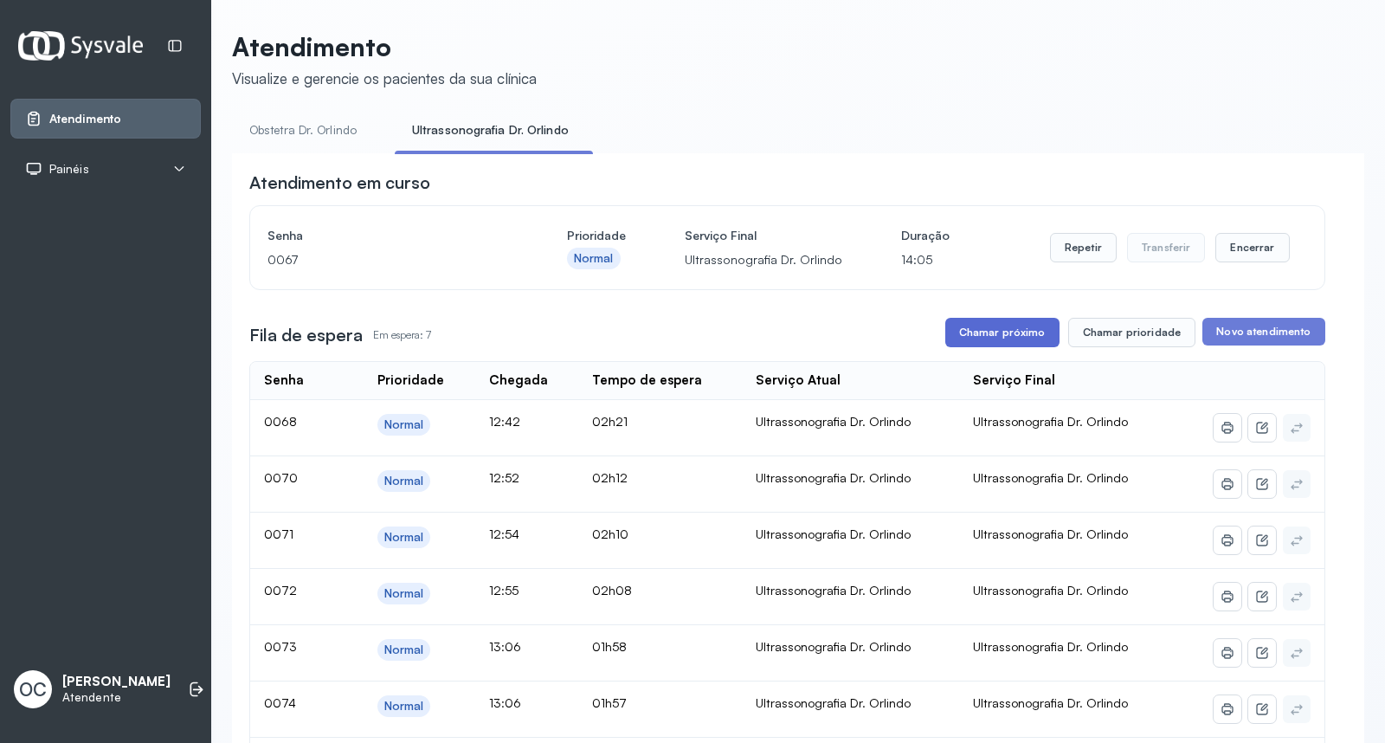
click at [990, 344] on button "Chamar próximo" at bounding box center [1002, 332] width 114 height 29
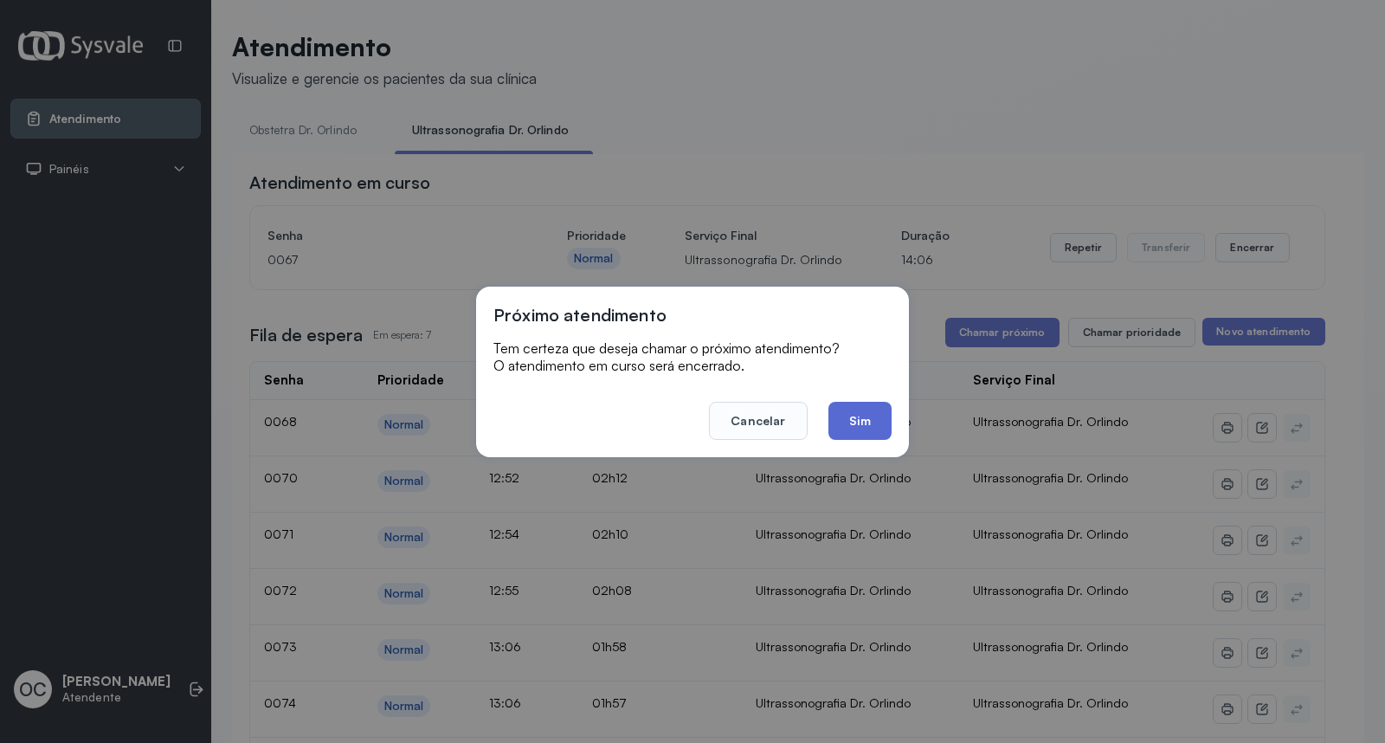
click at [833, 416] on button "Sim" at bounding box center [860, 421] width 63 height 38
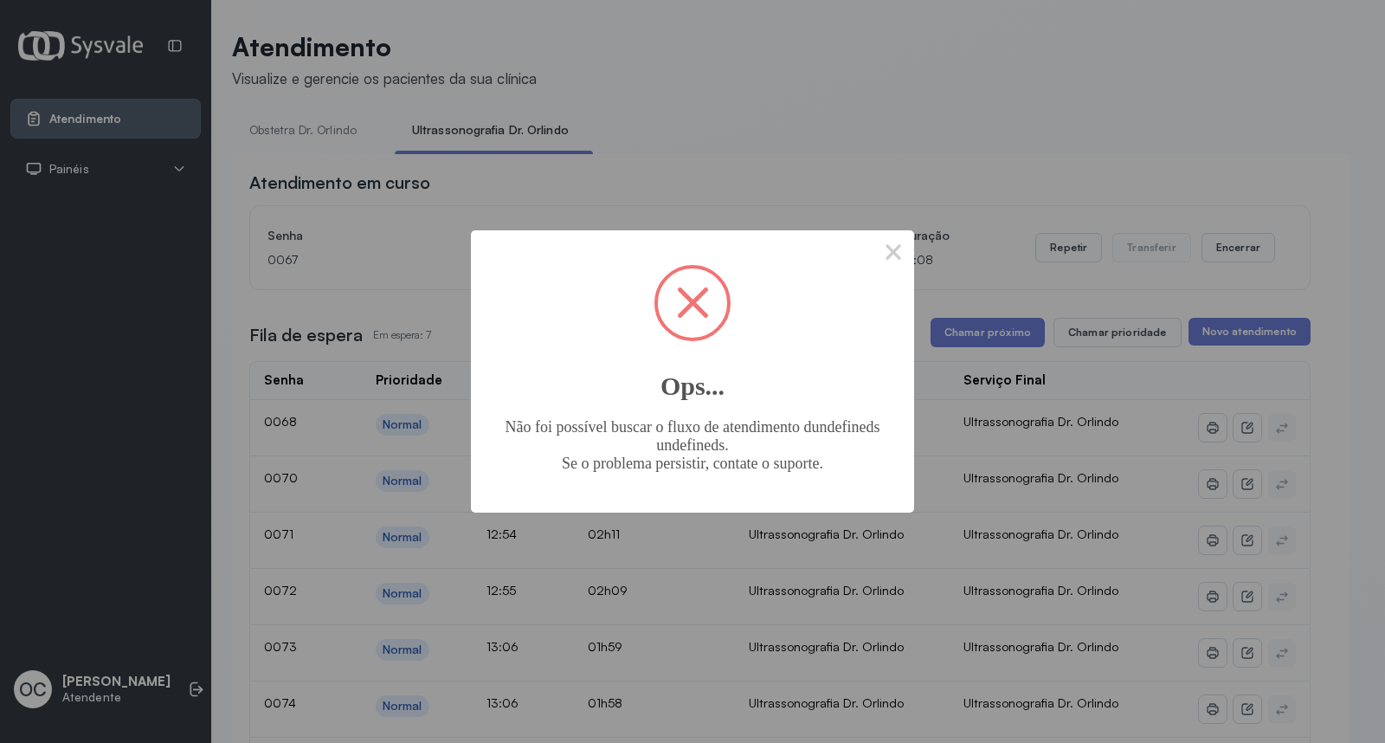
click at [873, 230] on button "×" at bounding box center [894, 251] width 42 height 42
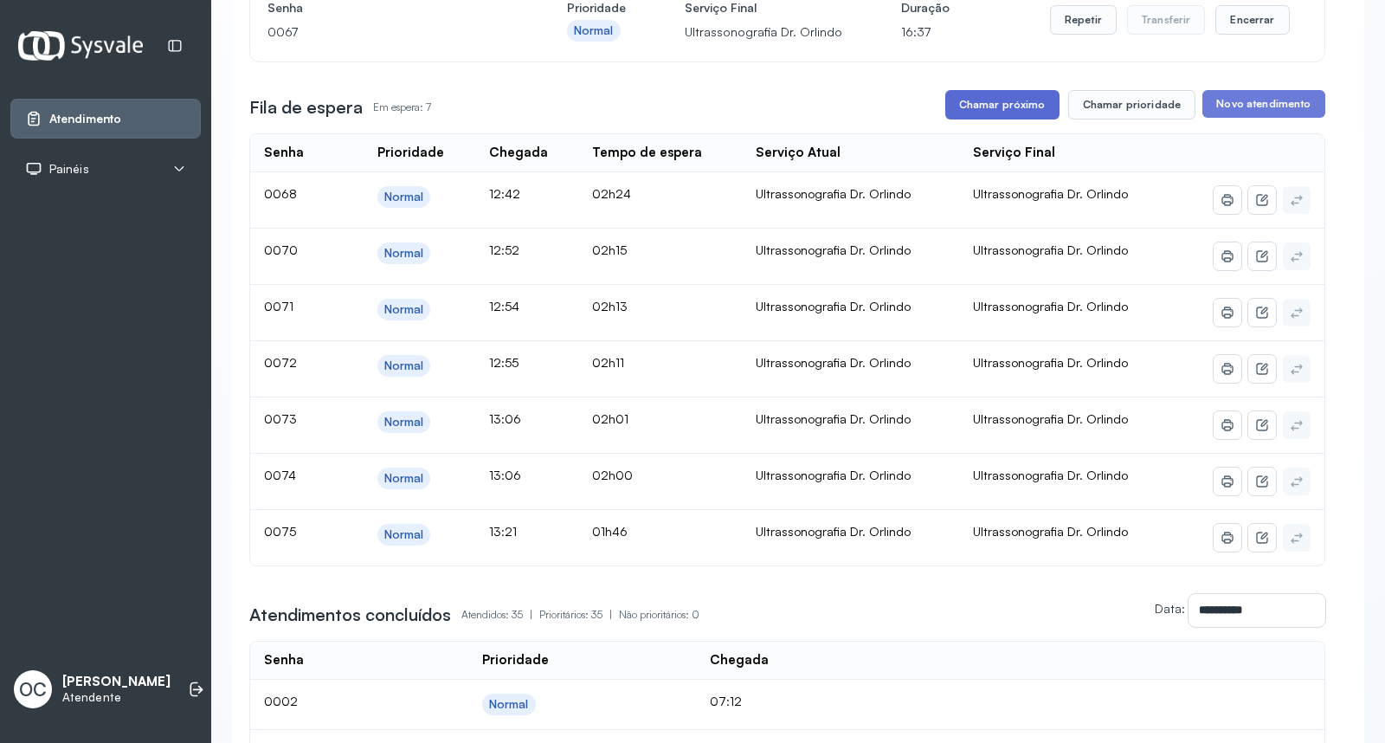
scroll to position [230, 0]
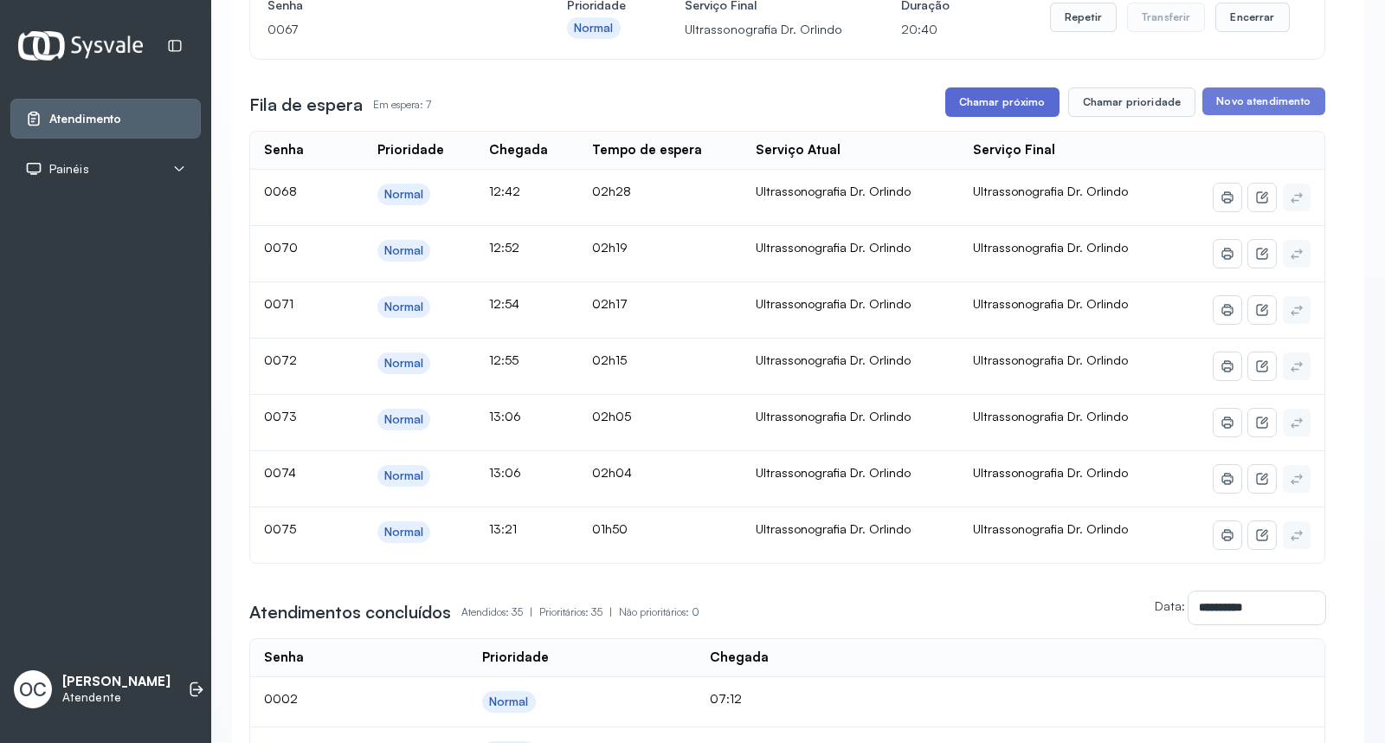
click at [1004, 108] on button "Chamar próximo" at bounding box center [1002, 101] width 114 height 29
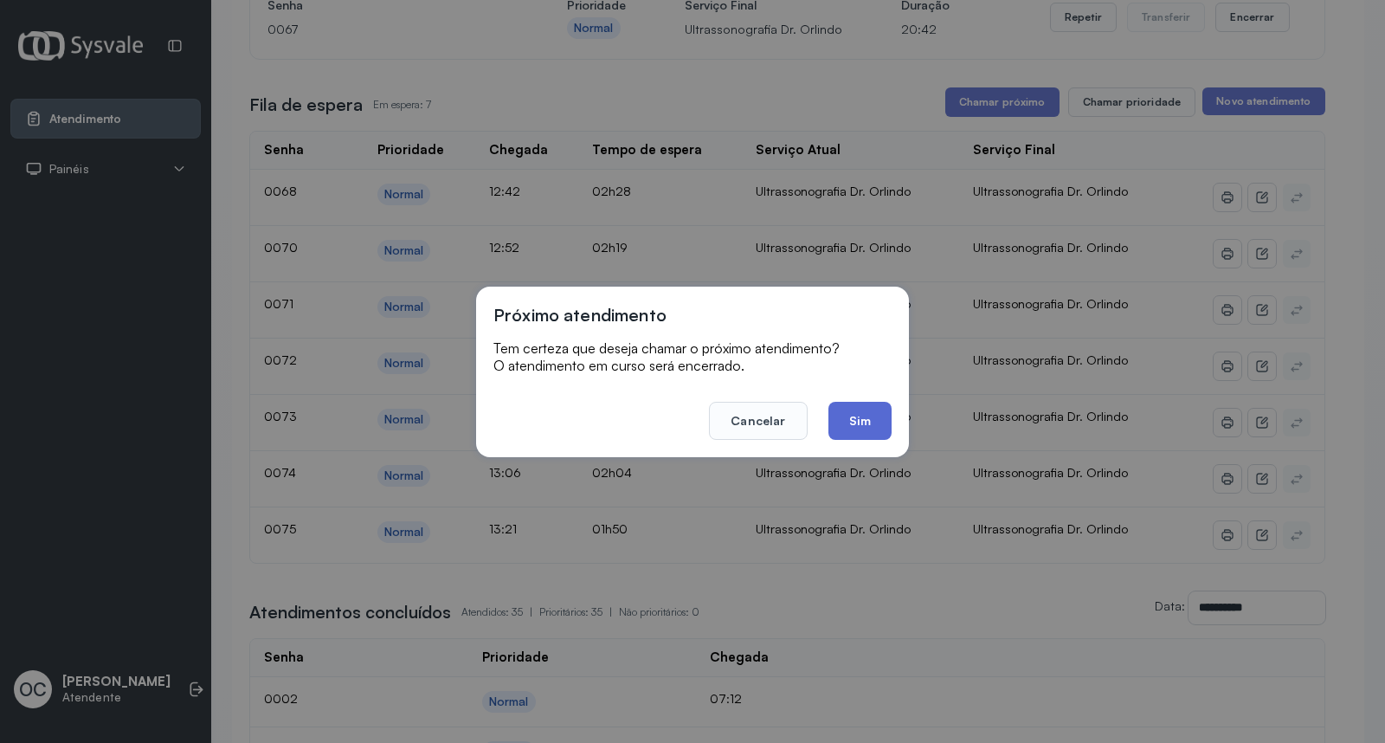
click at [871, 426] on button "Sim" at bounding box center [860, 421] width 63 height 38
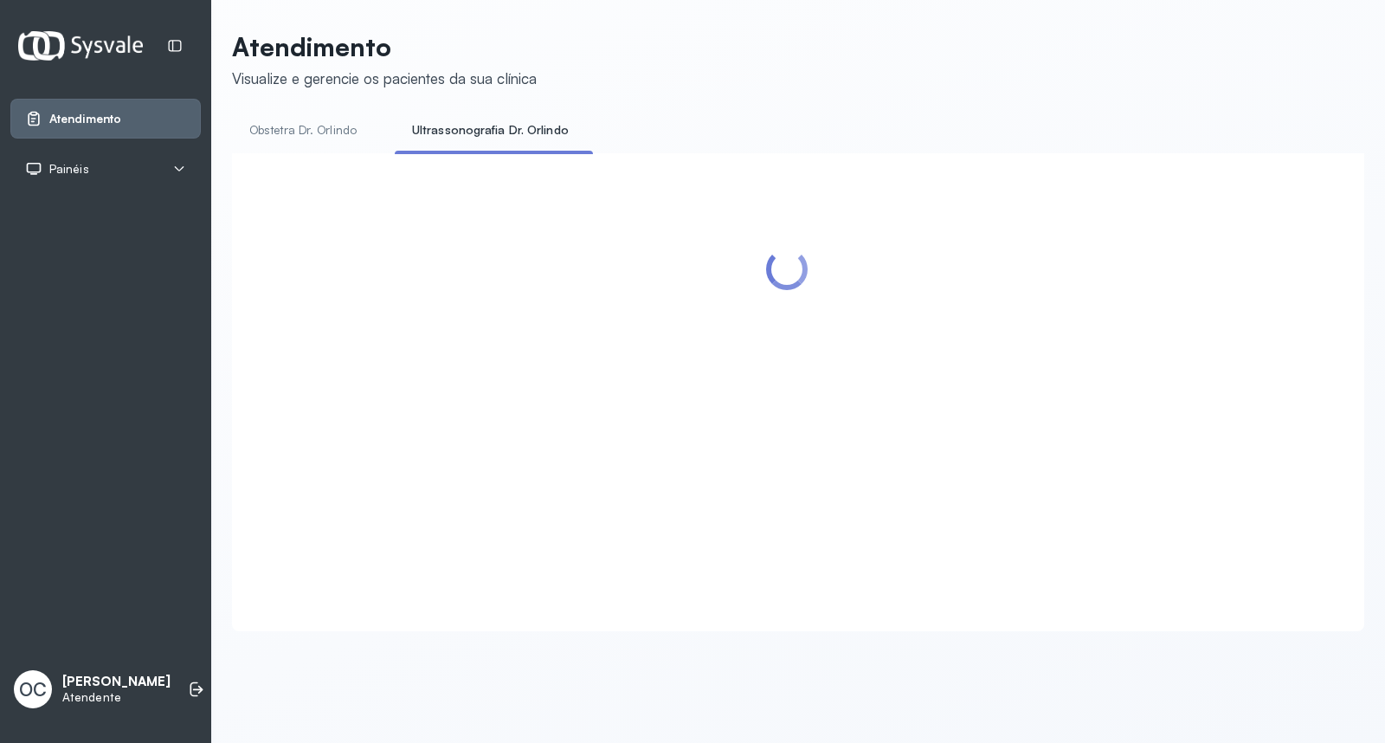
scroll to position [0, 0]
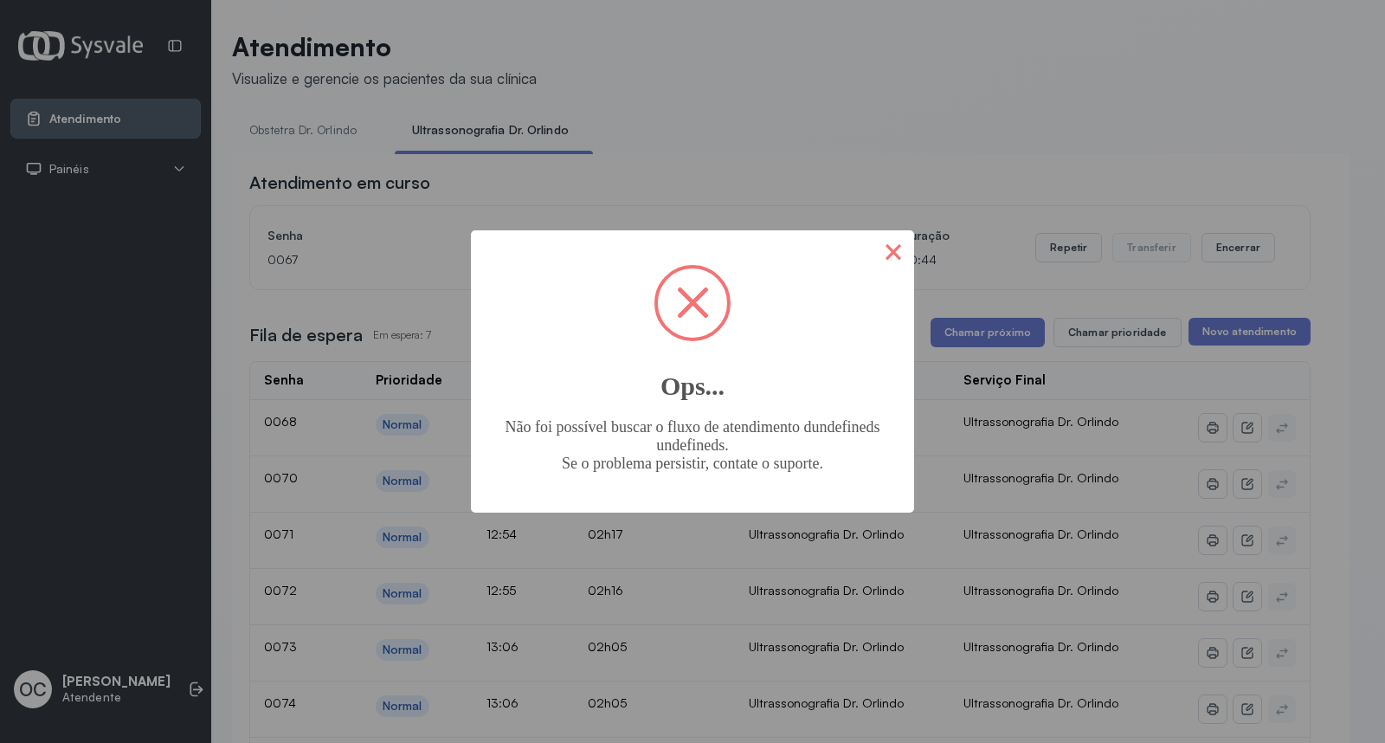
click at [894, 245] on button "×" at bounding box center [894, 251] width 42 height 42
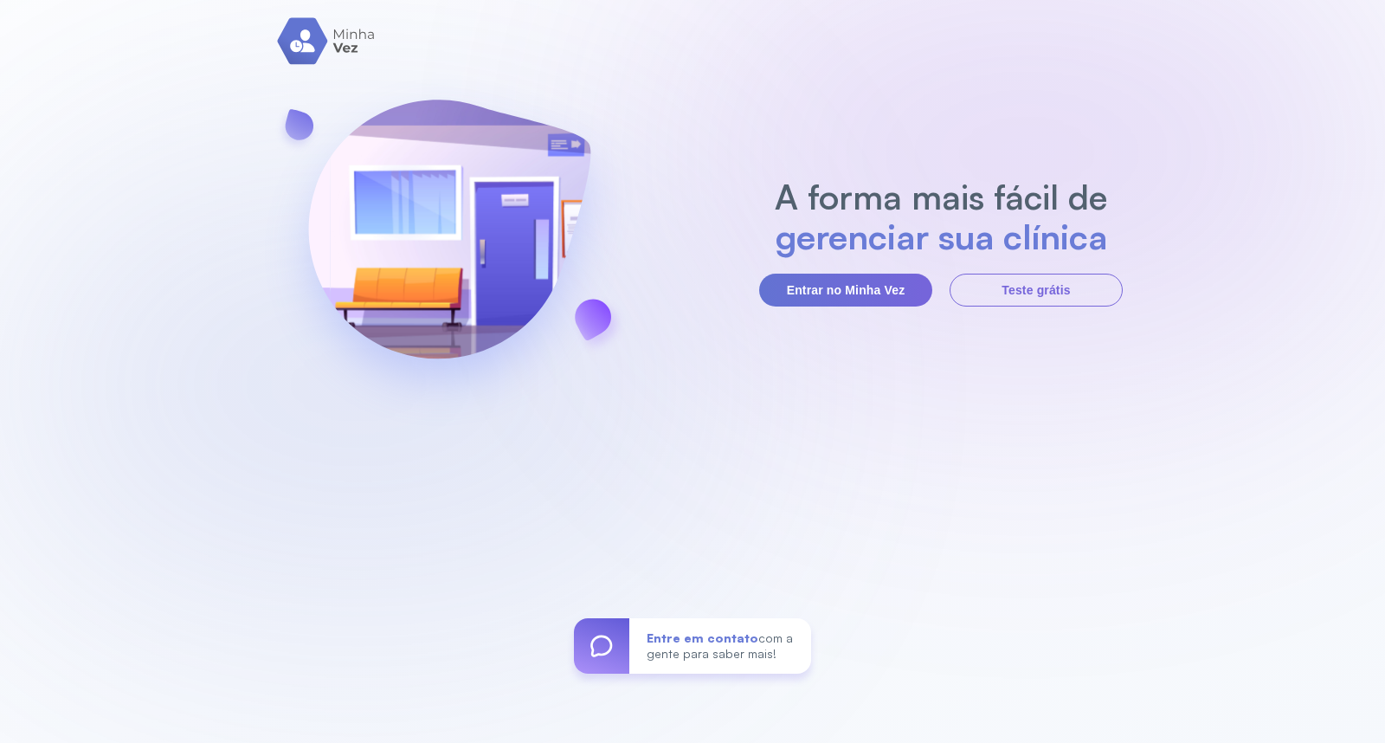
click at [867, 269] on section "A forma mais fácil de gerenciar sua clínica Entrar no Minha Vez Teste grátis" at bounding box center [941, 242] width 364 height 130
click at [867, 278] on button "Entrar no Minha Vez" at bounding box center [845, 290] width 173 height 33
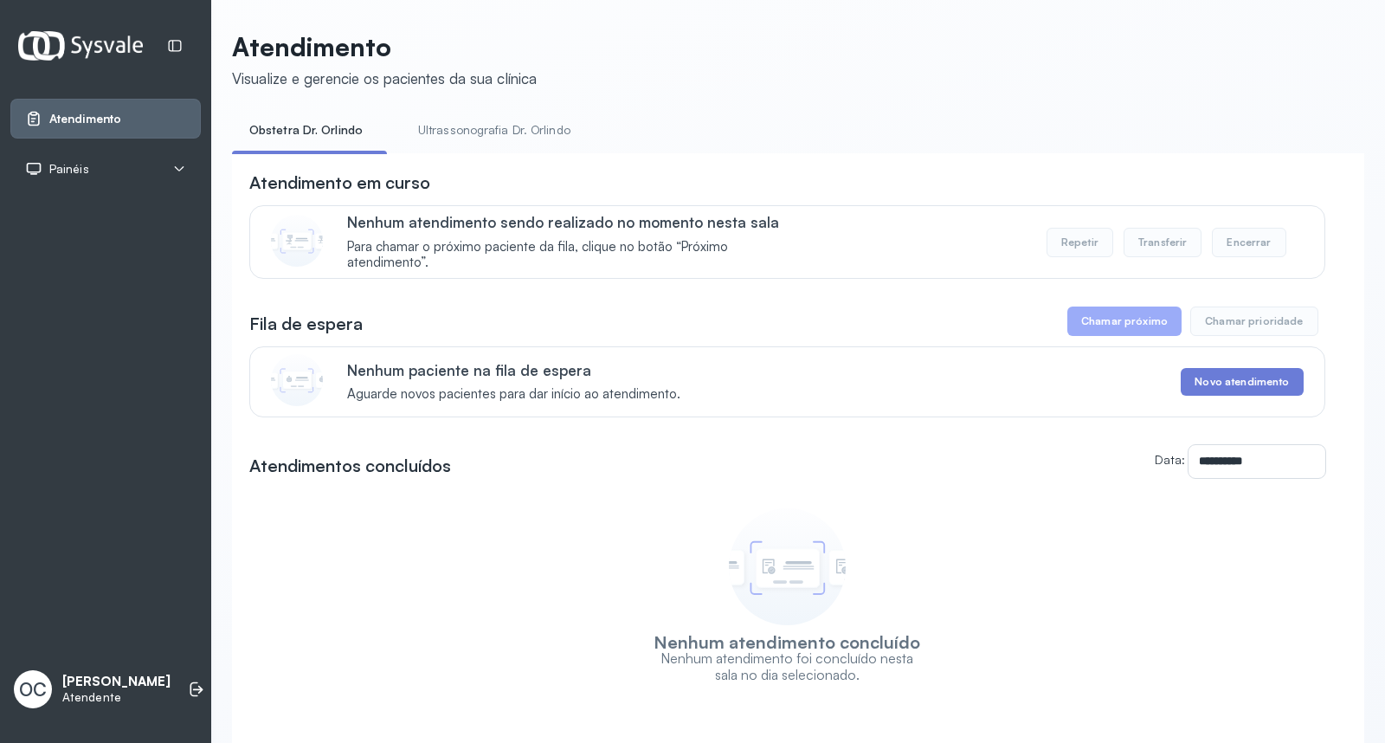
click at [480, 125] on link "Ultrassonografia Dr. Orlindo" at bounding box center [494, 130] width 187 height 29
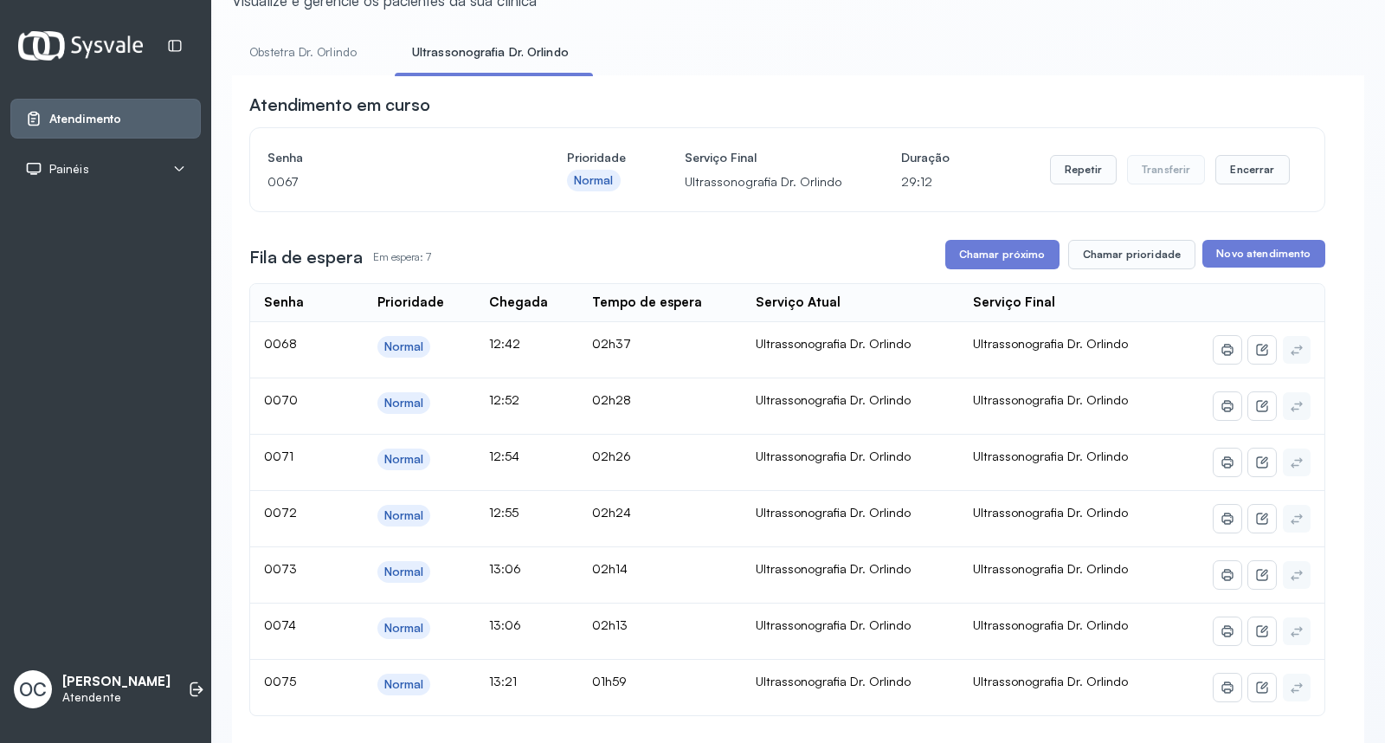
scroll to position [137, 0]
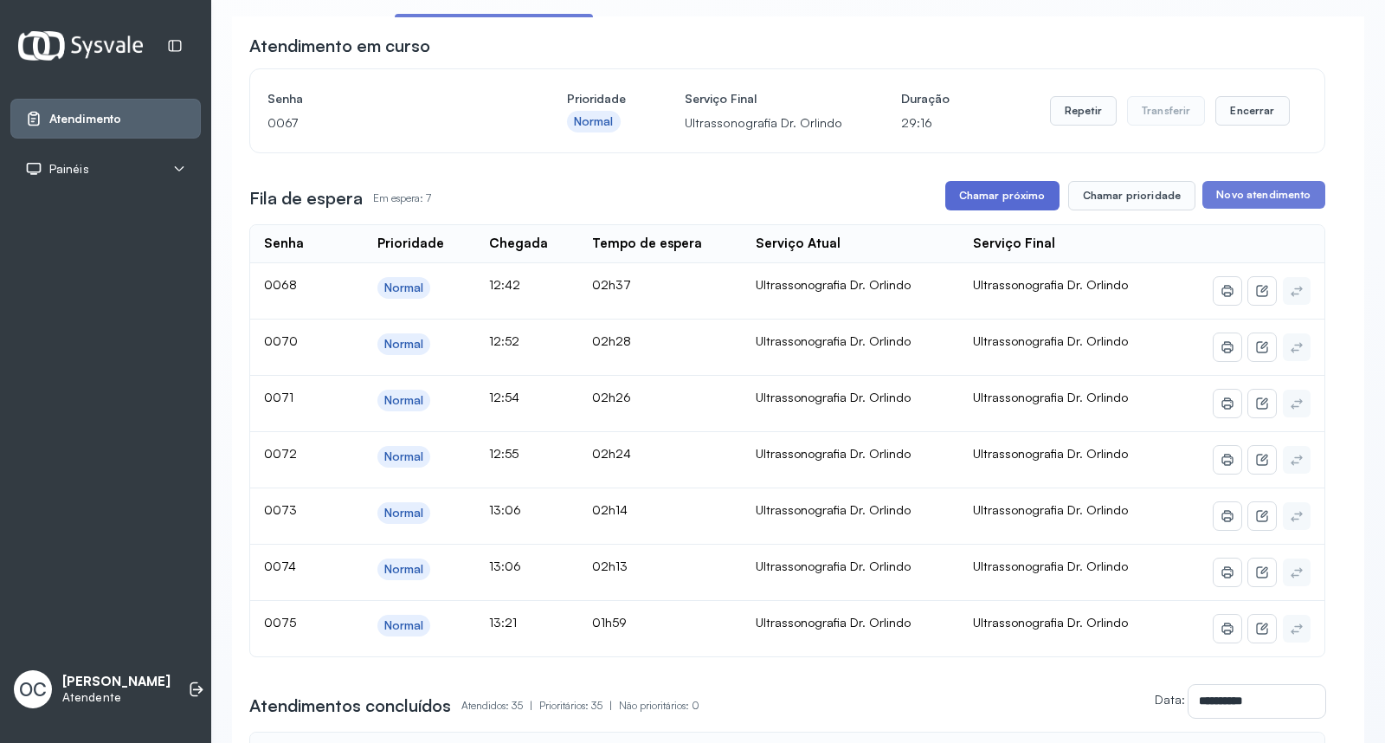
click at [1004, 199] on button "Chamar próximo" at bounding box center [1002, 195] width 114 height 29
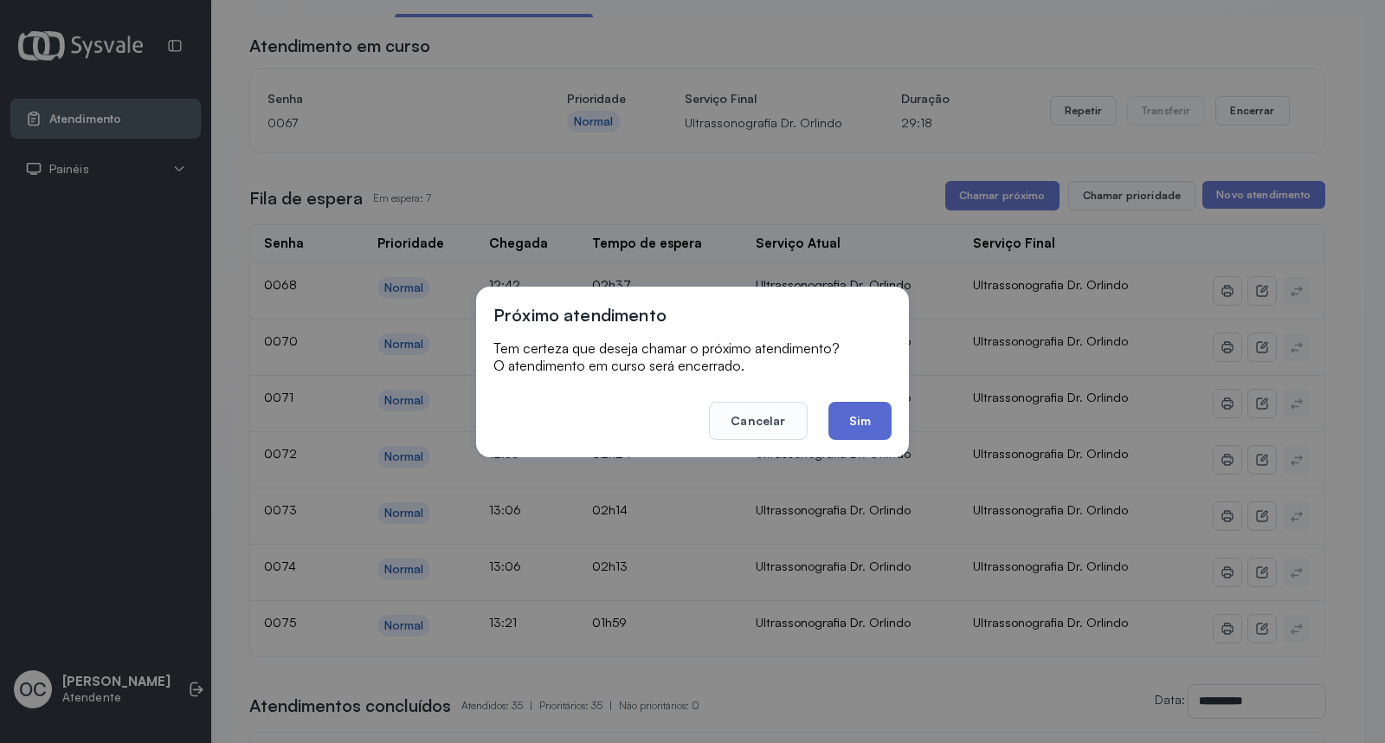
click at [863, 413] on button "Sim" at bounding box center [860, 421] width 63 height 38
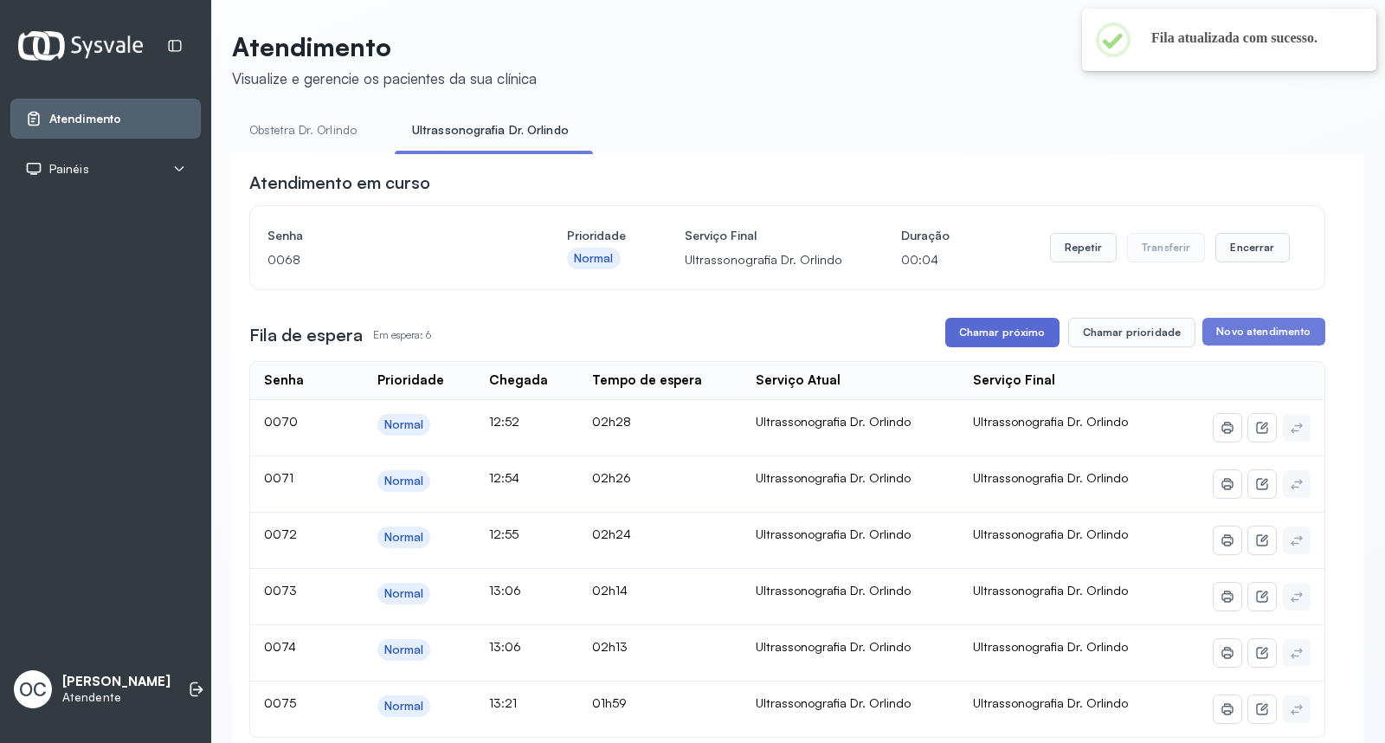
click at [994, 343] on button "Chamar próximo" at bounding box center [1002, 332] width 114 height 29
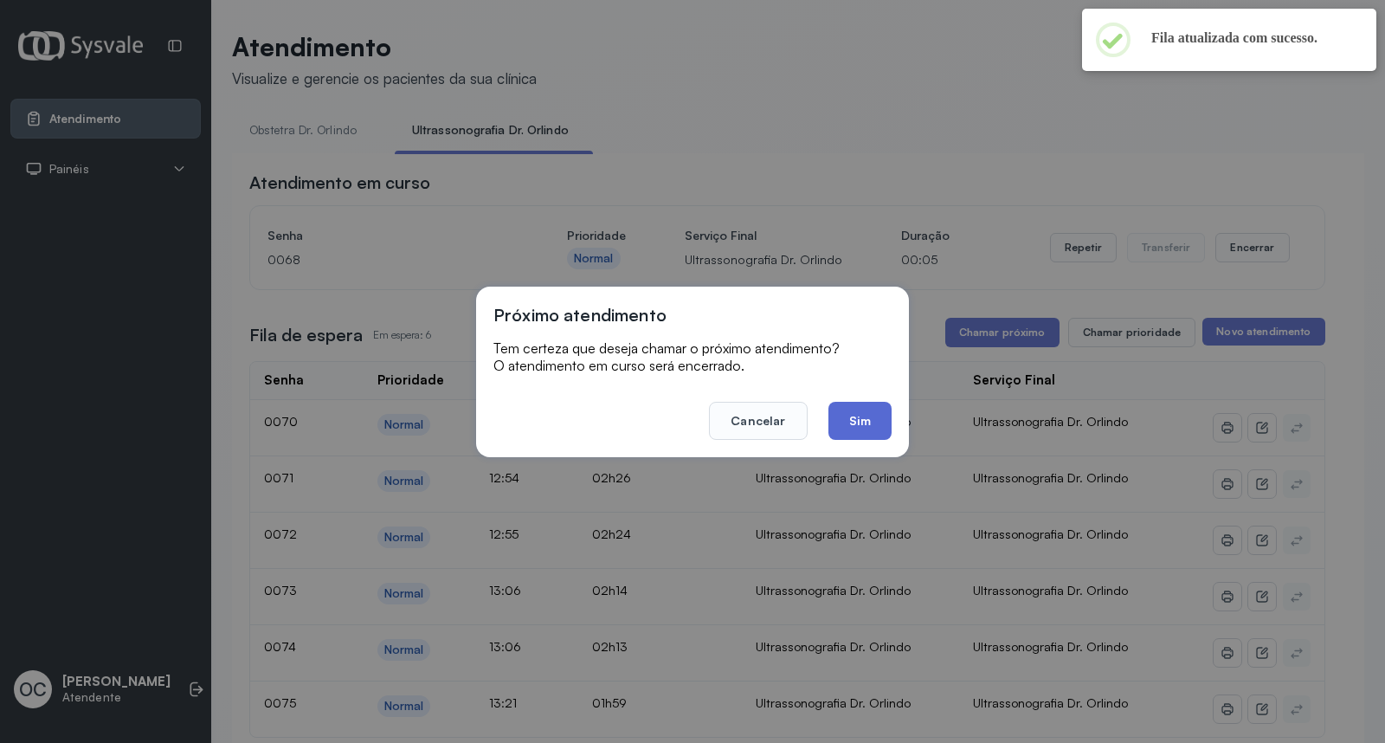
click at [862, 431] on button "Sim" at bounding box center [860, 421] width 63 height 38
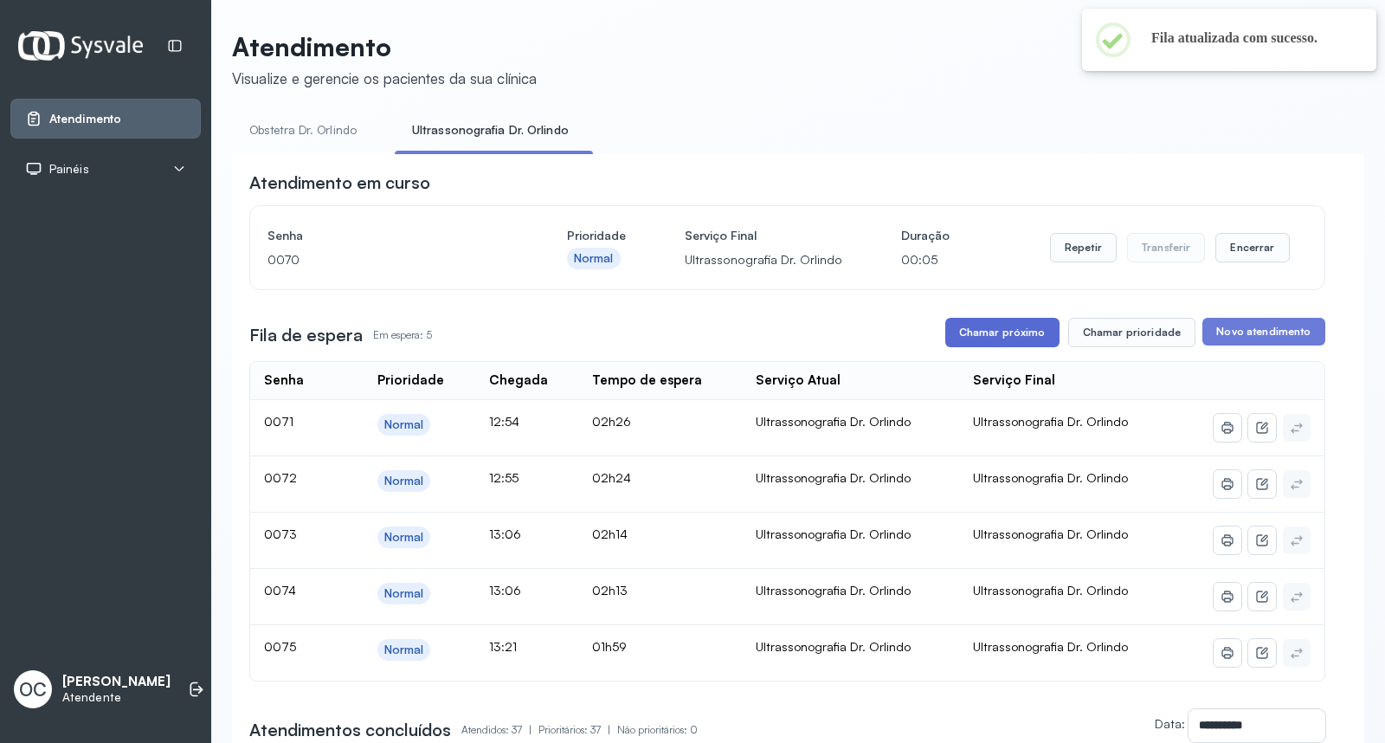
click at [1009, 334] on button "Chamar próximo" at bounding box center [1002, 332] width 114 height 29
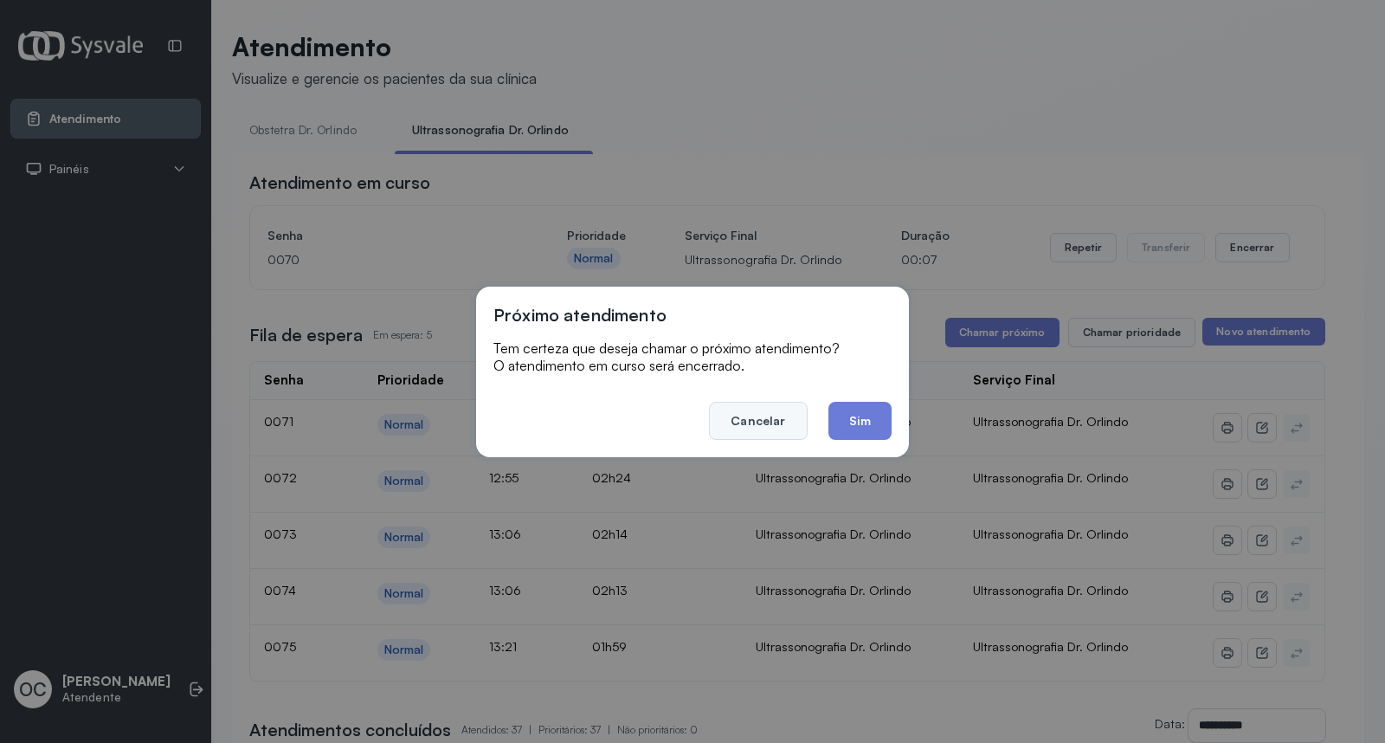
click at [788, 412] on button "Cancelar" at bounding box center [758, 421] width 98 height 38
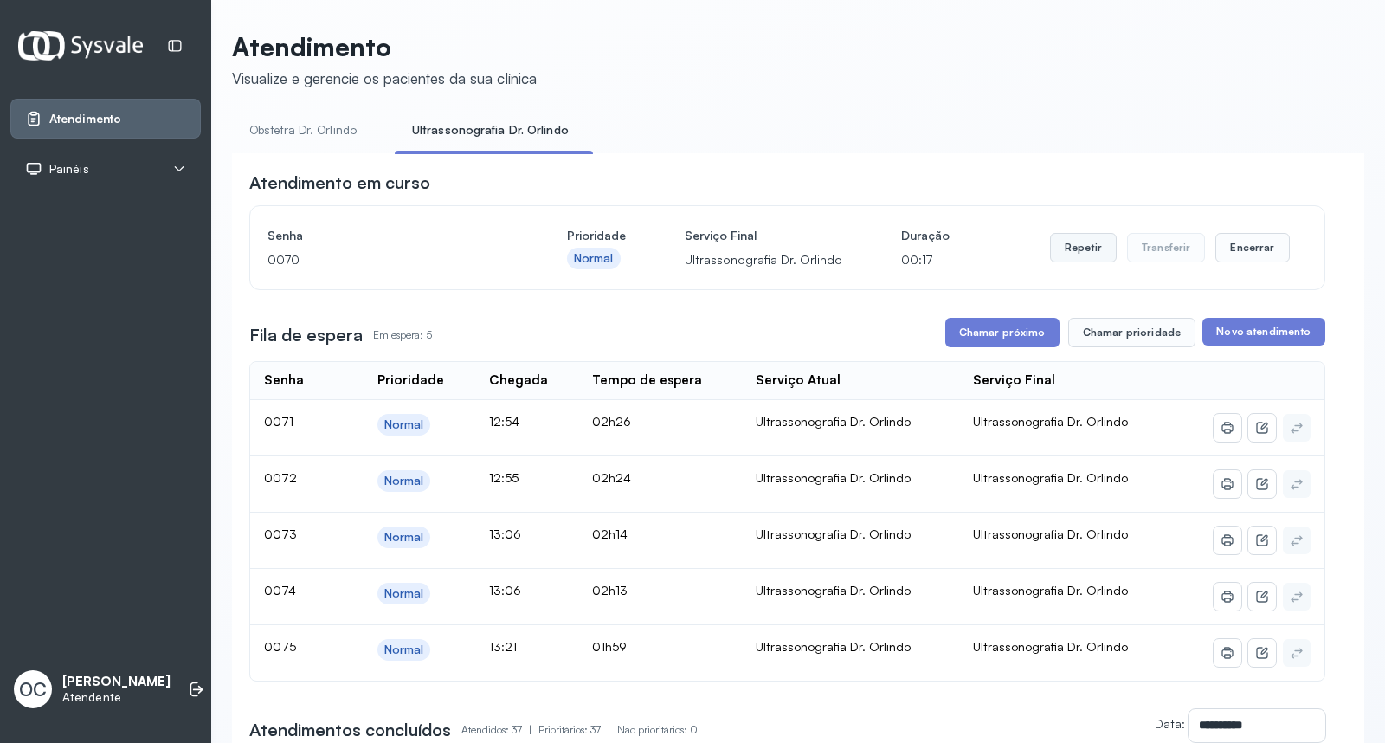
click at [1089, 244] on button "Repetir" at bounding box center [1083, 247] width 67 height 29
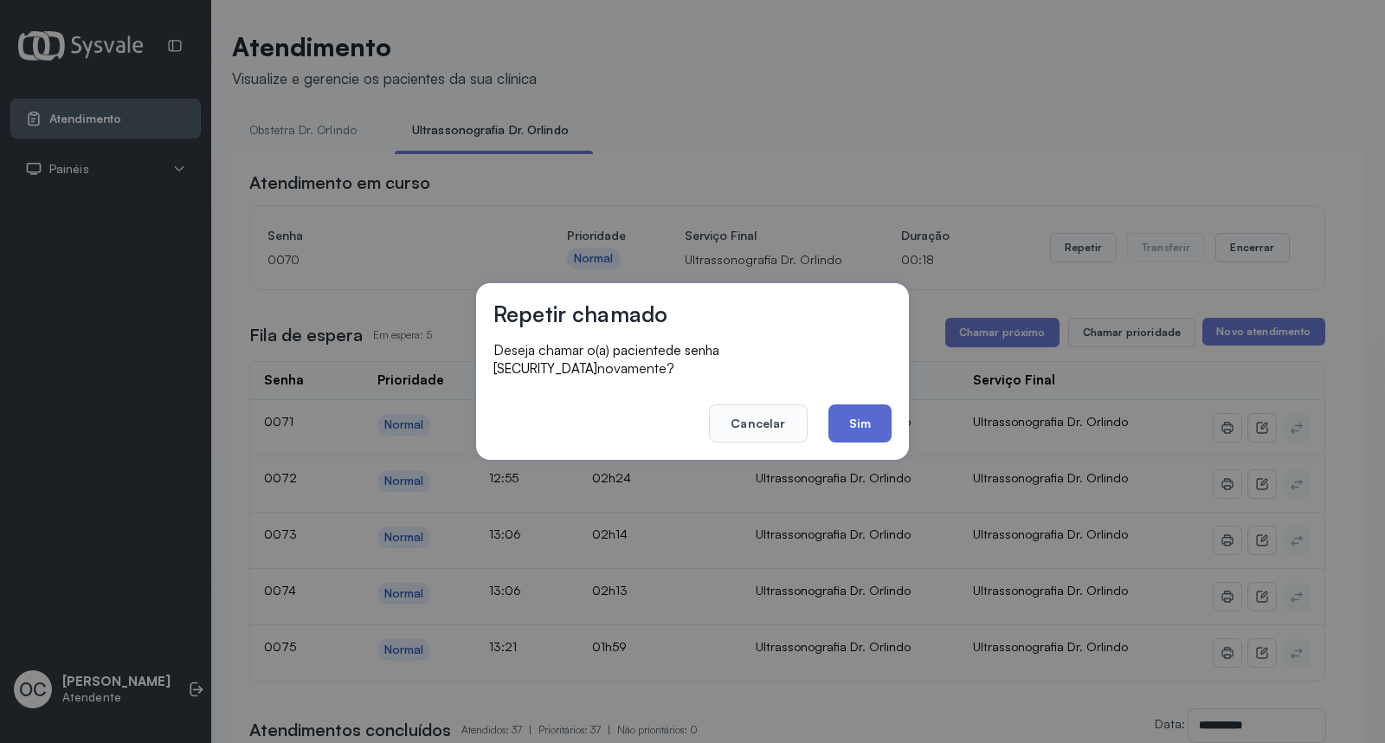
click at [845, 422] on button "Sim" at bounding box center [860, 423] width 63 height 38
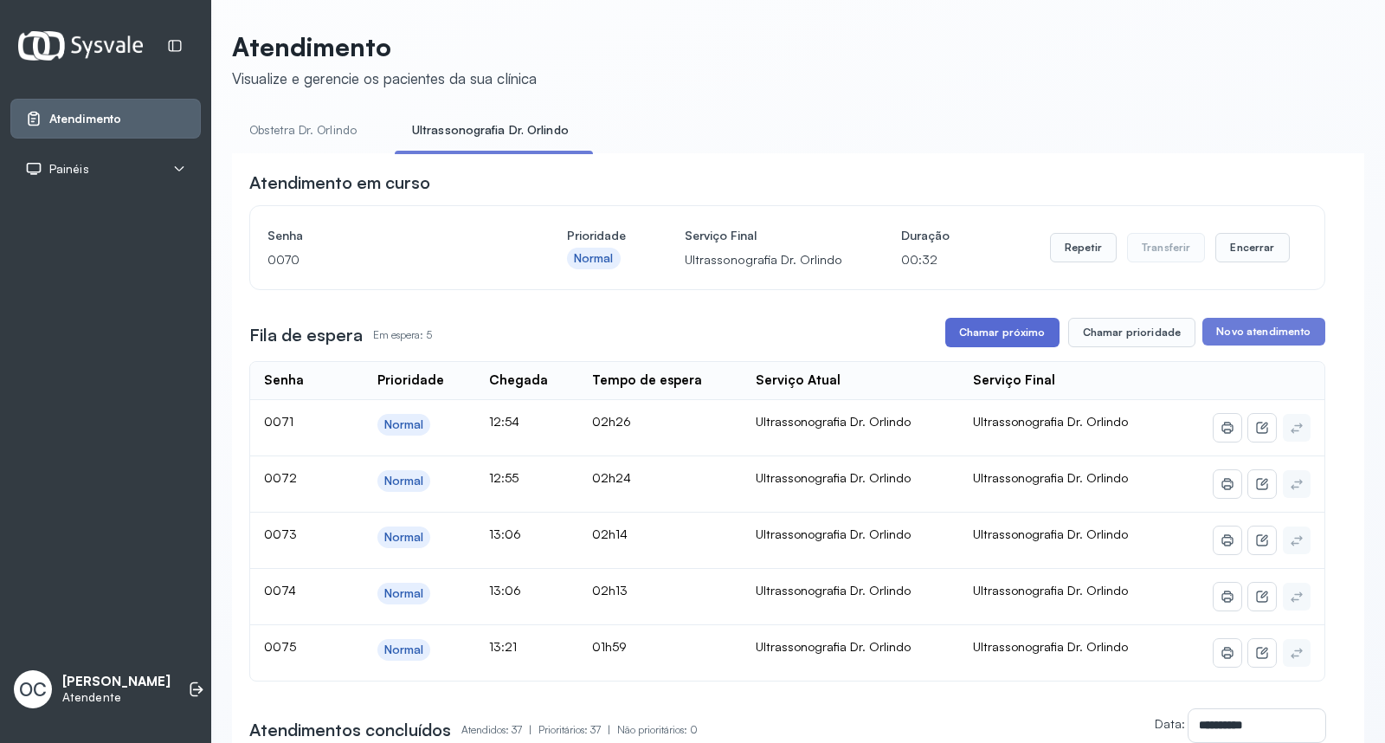
click at [1004, 339] on button "Chamar próximo" at bounding box center [1002, 332] width 114 height 29
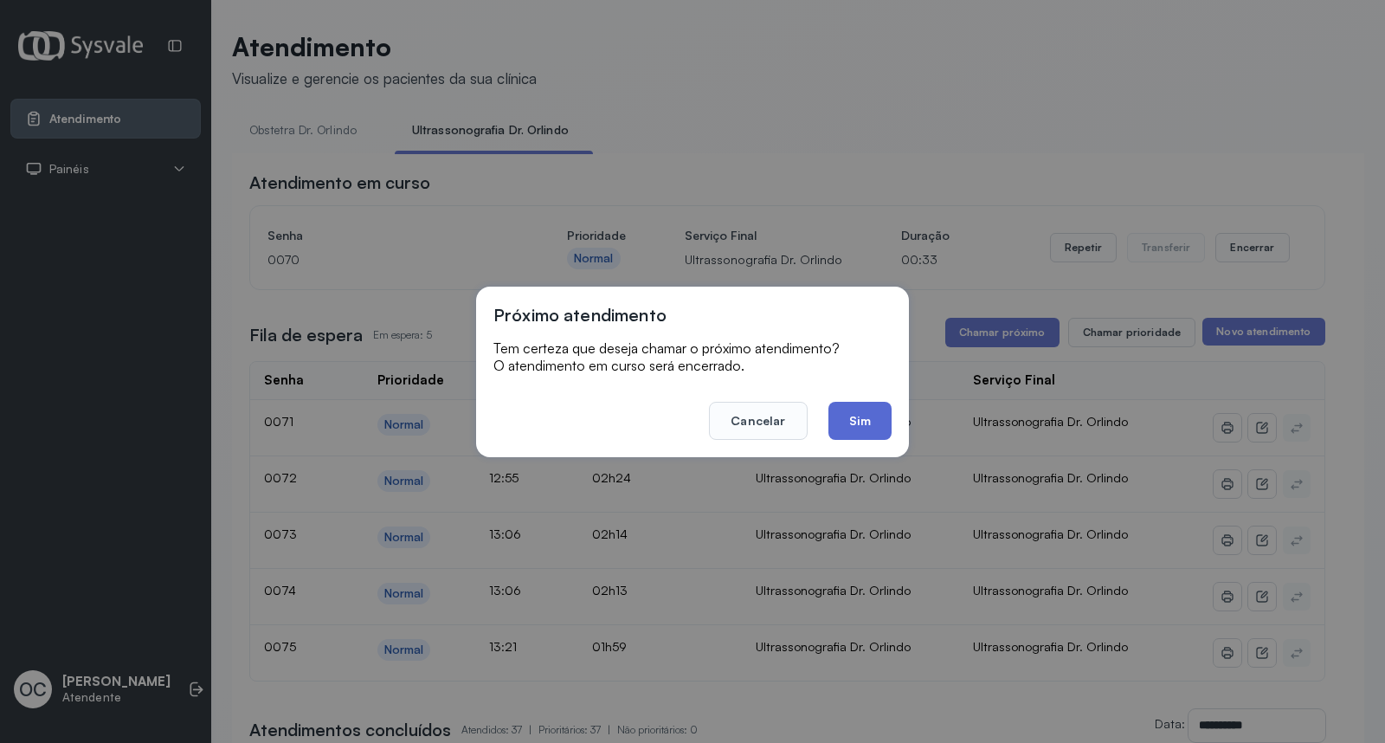
click at [837, 416] on button "Sim" at bounding box center [860, 421] width 63 height 38
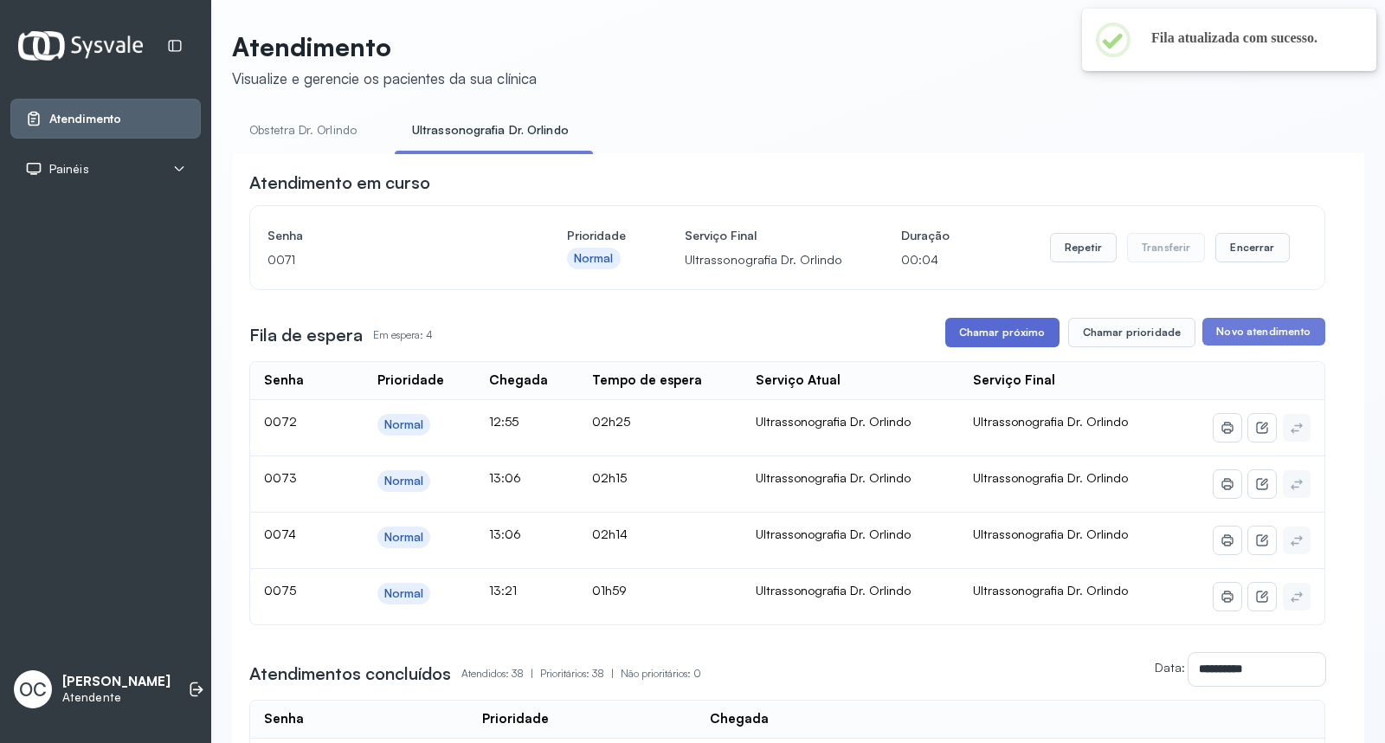
click at [1019, 338] on button "Chamar próximo" at bounding box center [1002, 332] width 114 height 29
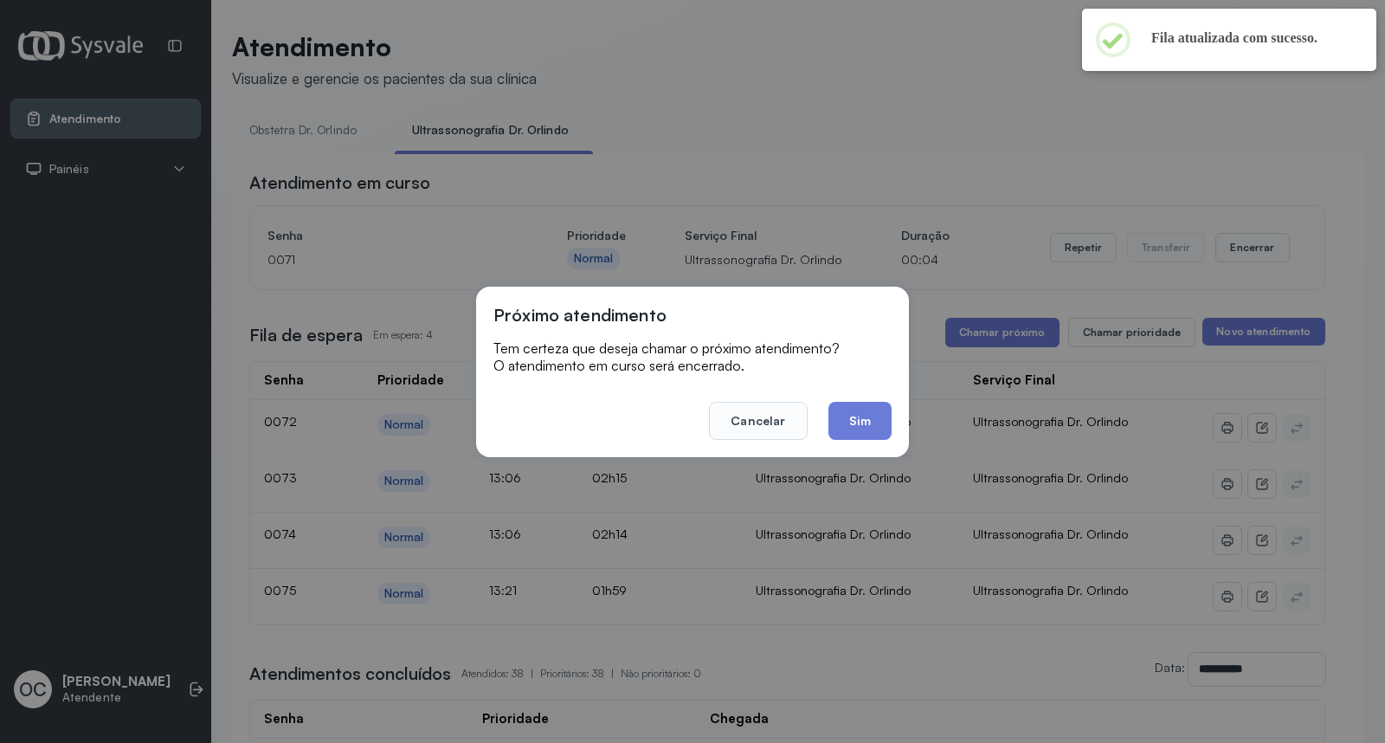
drag, startPoint x: 868, startPoint y: 417, endPoint x: 894, endPoint y: 395, distance: 34.4
click at [867, 417] on button "Sim" at bounding box center [860, 421] width 63 height 38
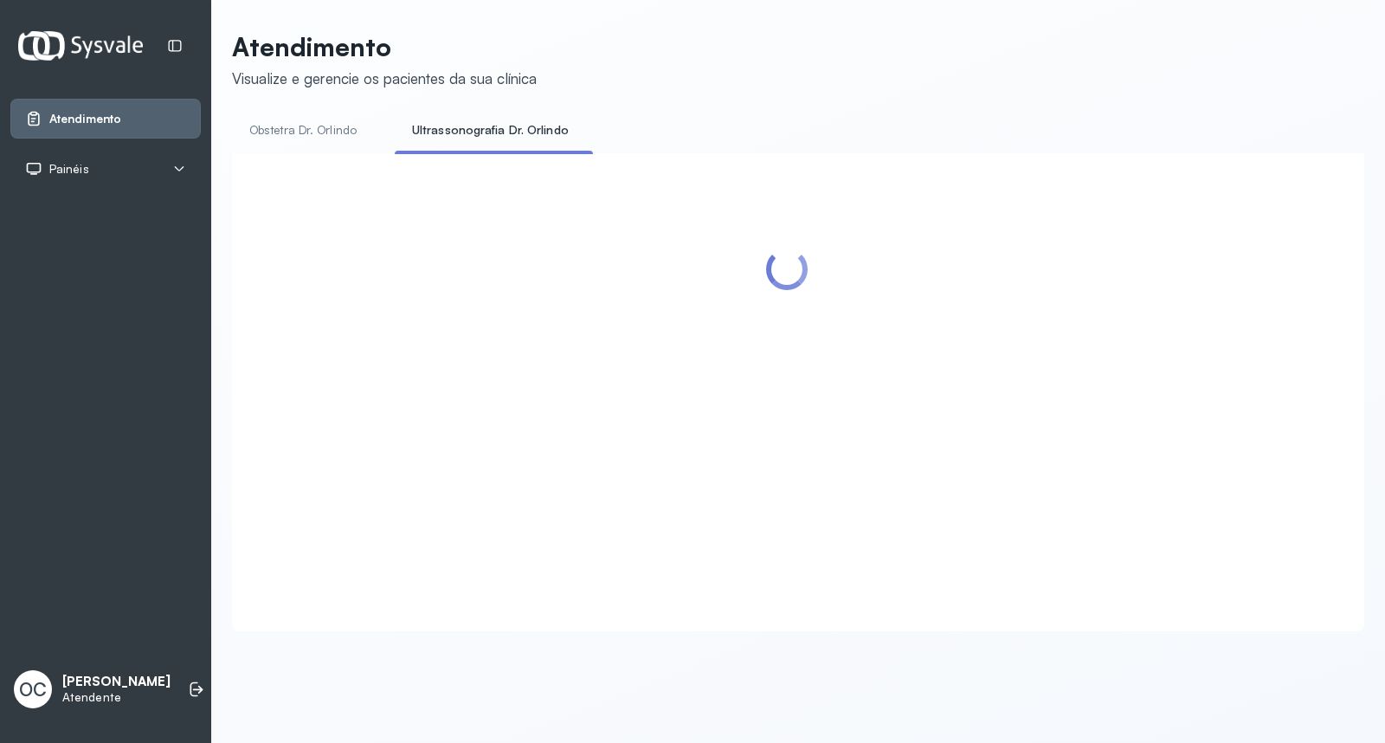
click at [303, 130] on link "Obstetra Dr. Orlindo" at bounding box center [303, 130] width 142 height 29
click at [438, 124] on link "Ultrassonografia Dr. Orlindo" at bounding box center [494, 130] width 187 height 29
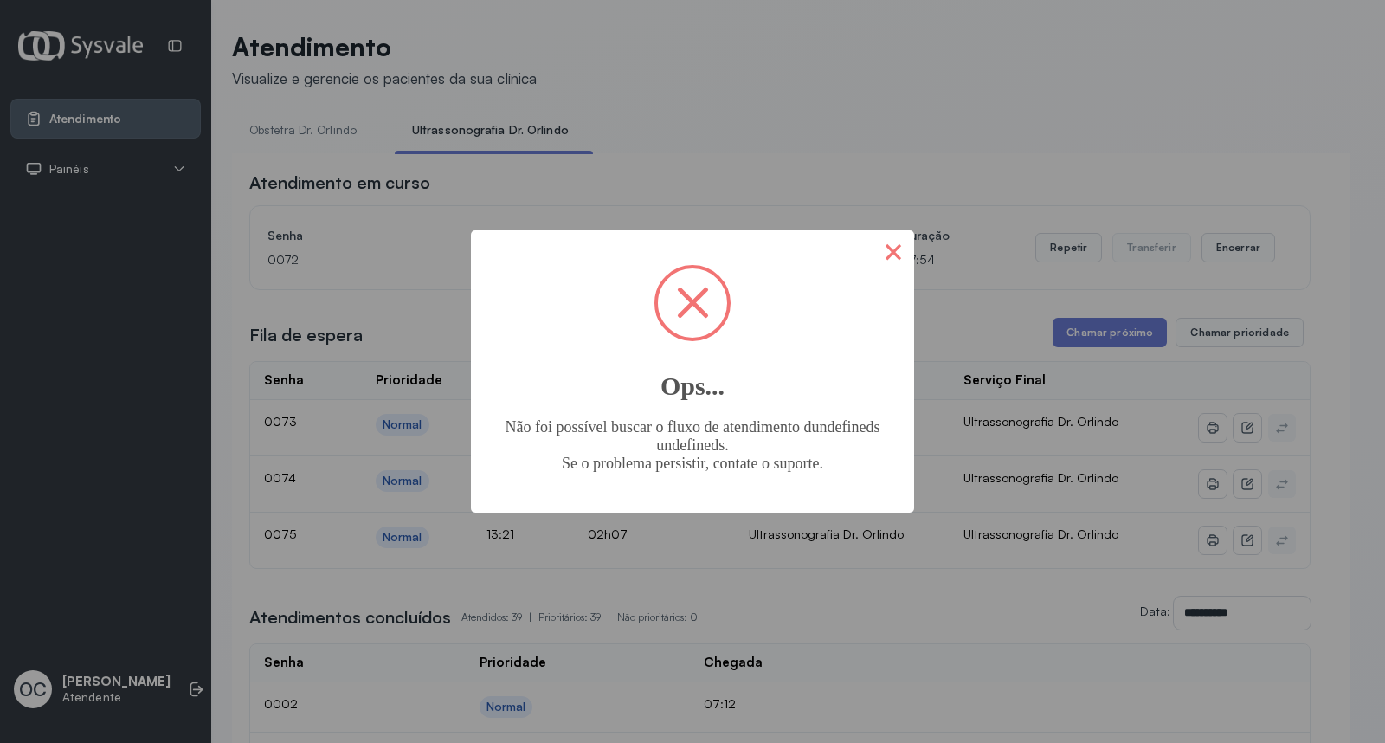
click at [897, 237] on button "×" at bounding box center [894, 251] width 42 height 42
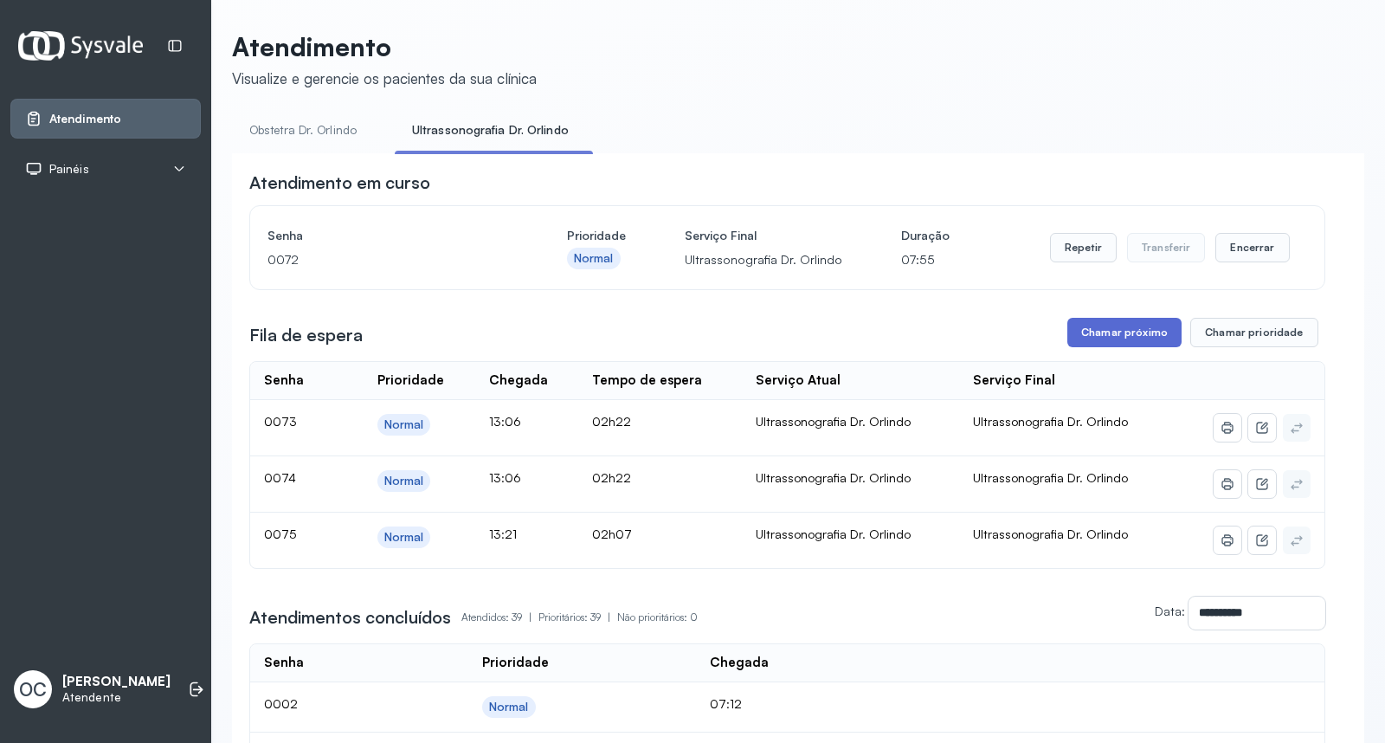
click at [1109, 329] on button "Chamar próximo" at bounding box center [1124, 332] width 114 height 29
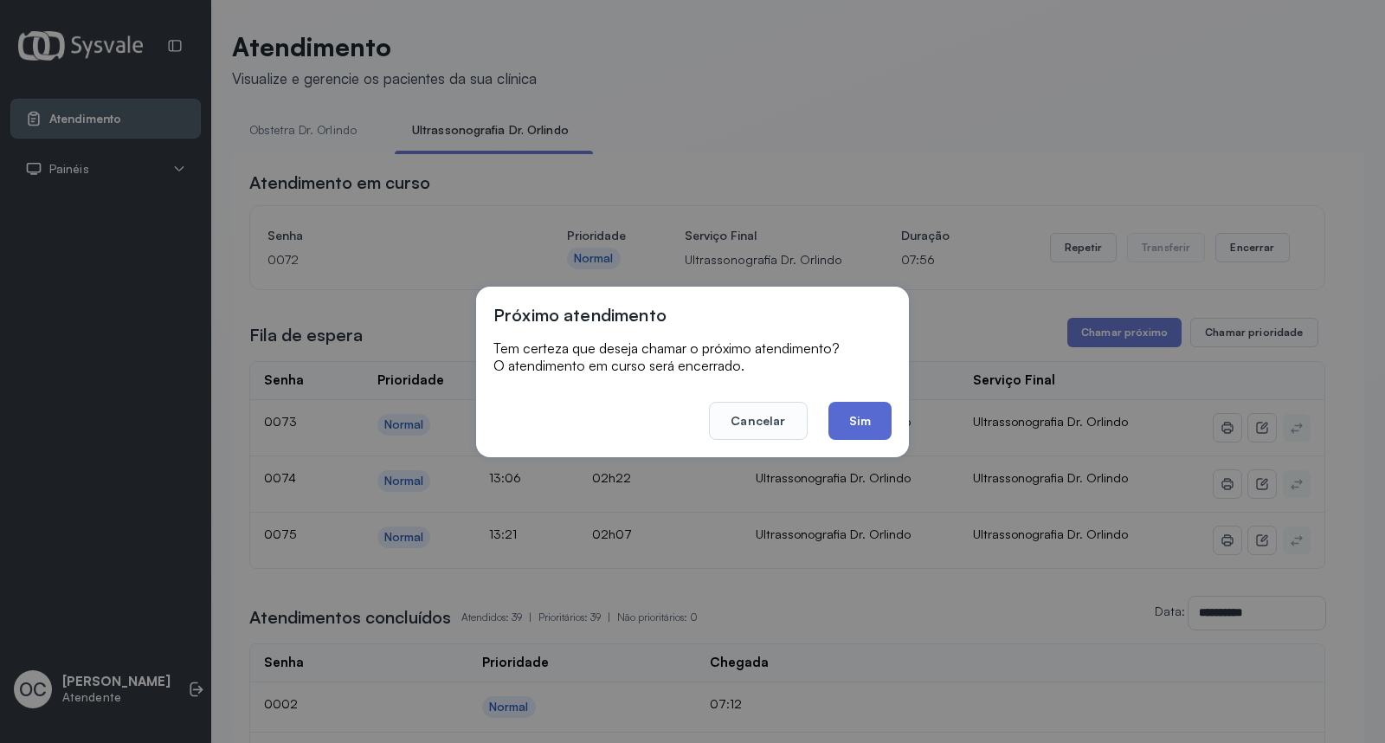
click at [842, 413] on button "Sim" at bounding box center [860, 421] width 63 height 38
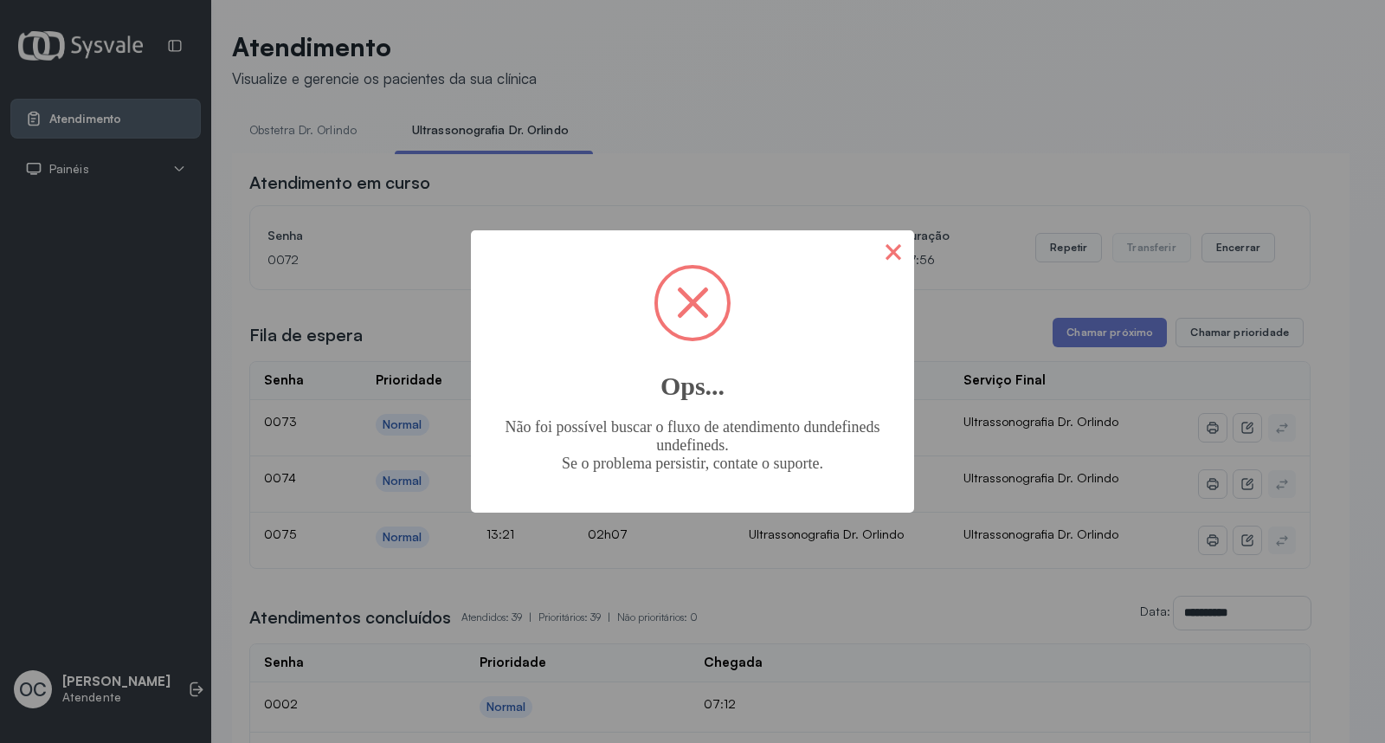
click at [897, 243] on button "×" at bounding box center [894, 251] width 42 height 42
